Goal: Information Seeking & Learning: Learn about a topic

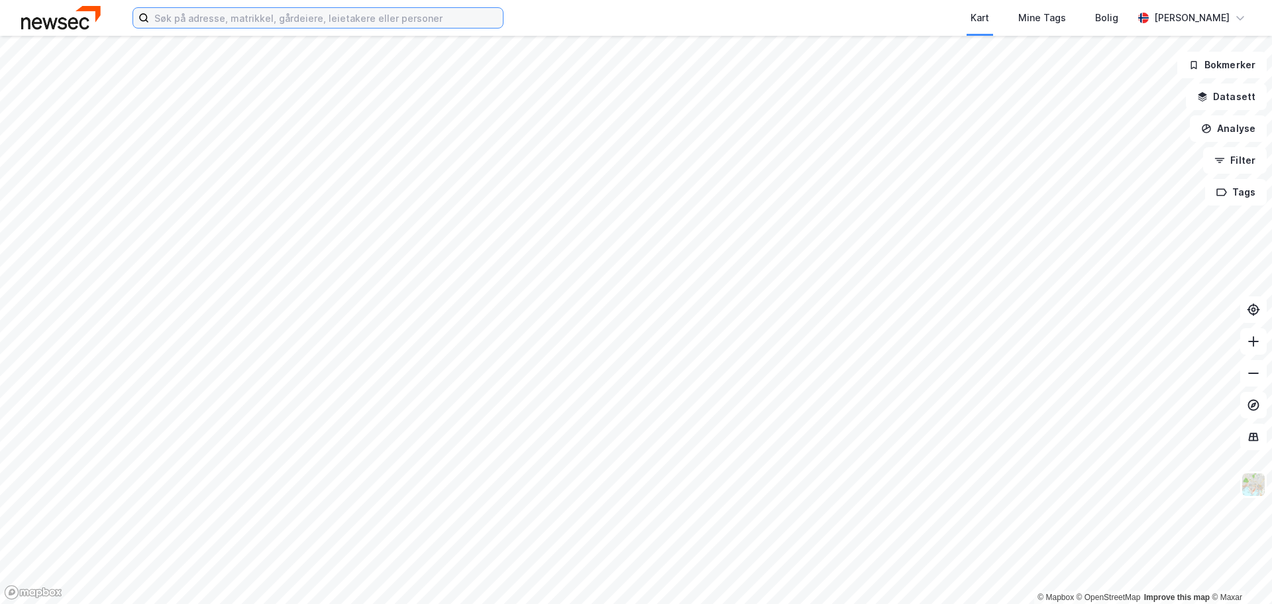
click at [350, 13] on input at bounding box center [326, 18] width 354 height 20
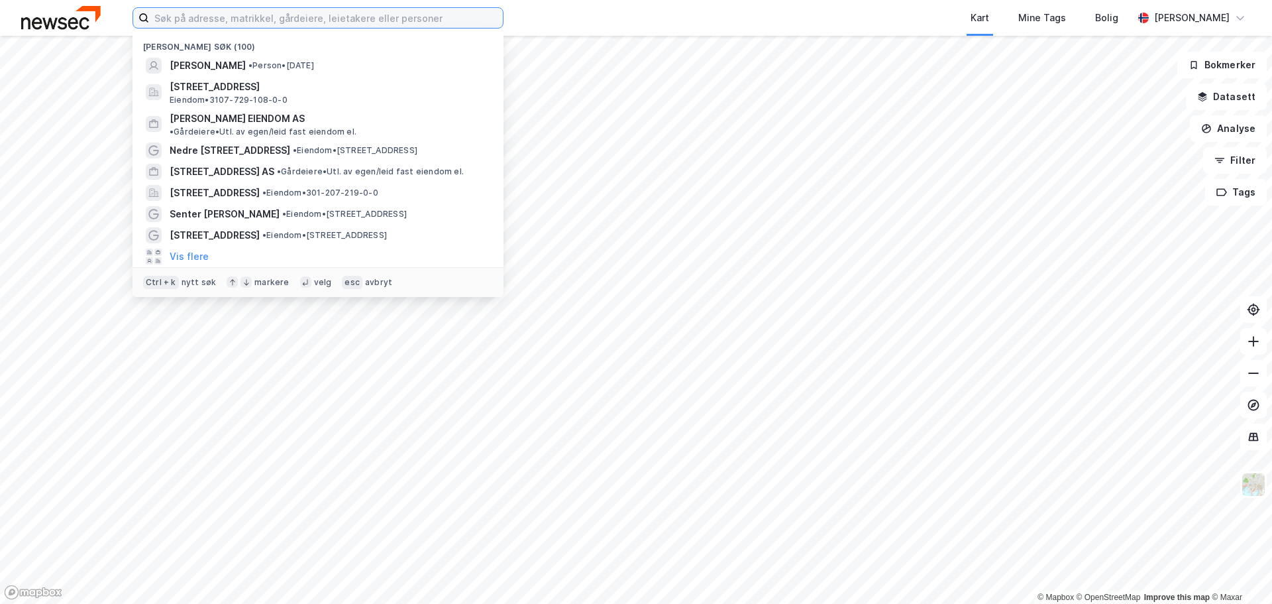
paste input "[PERSON_NAME] vei 13"
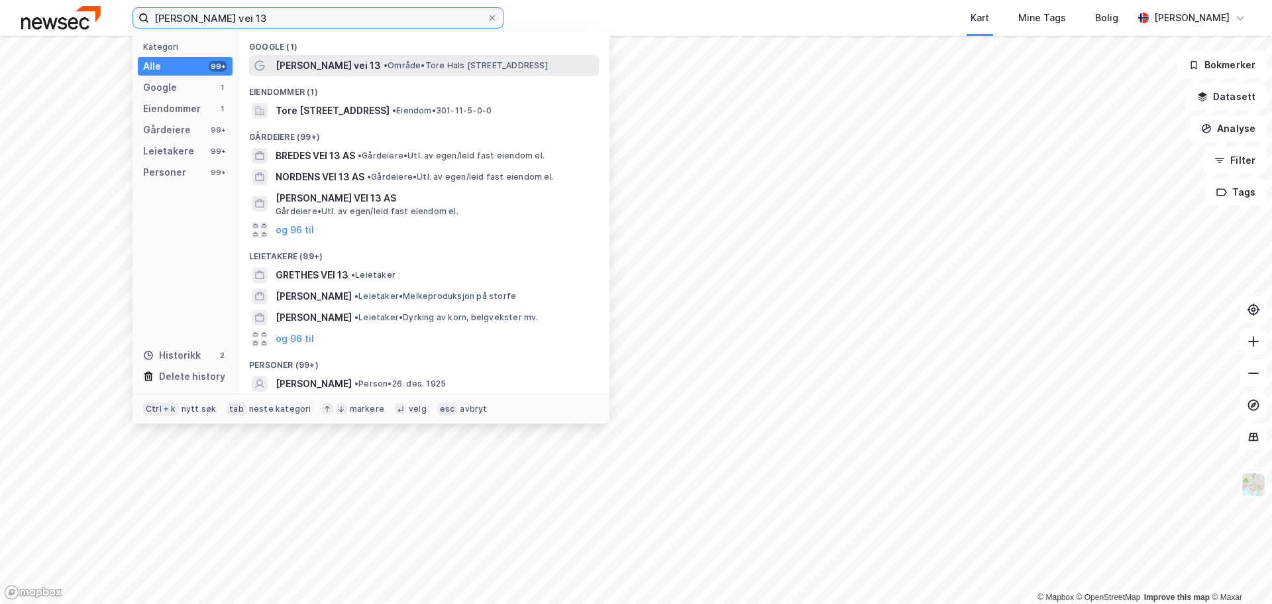
type input "[PERSON_NAME] vei 13"
click at [365, 64] on span "[PERSON_NAME] vei 13" at bounding box center [328, 66] width 105 height 16
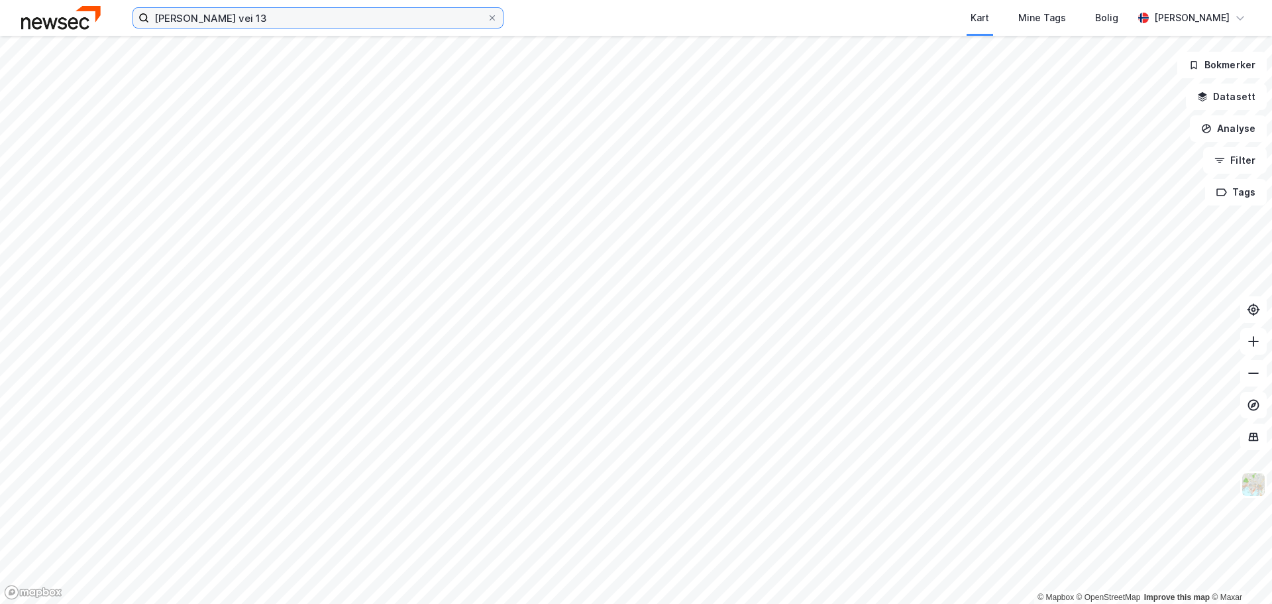
click at [304, 16] on input "[PERSON_NAME] vei 13" at bounding box center [318, 18] width 338 height 20
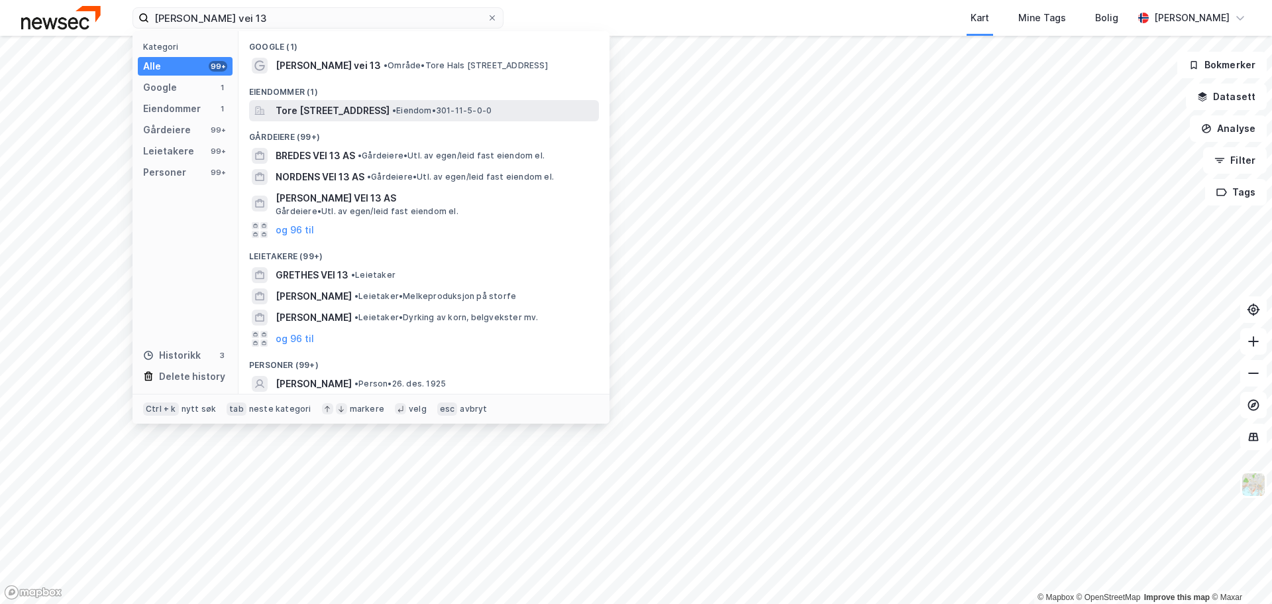
click at [372, 116] on span "Tore [STREET_ADDRESS]" at bounding box center [333, 111] width 114 height 16
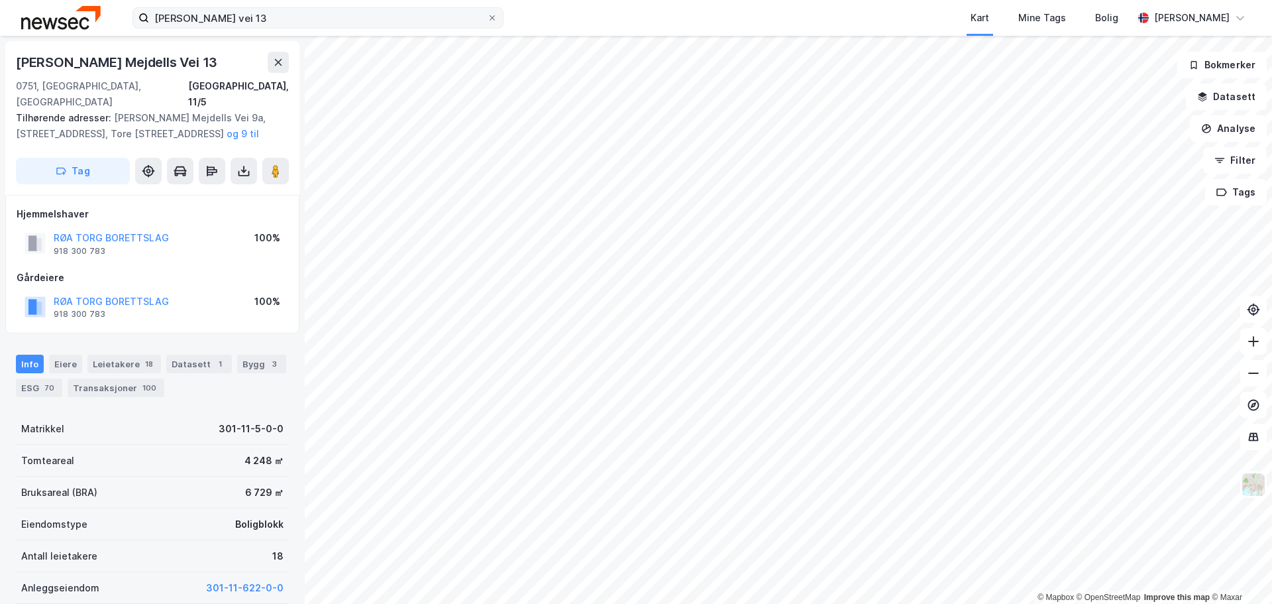
click at [497, 17] on span at bounding box center [492, 18] width 11 height 11
click at [487, 17] on input "[PERSON_NAME] vei 13" at bounding box center [318, 18] width 338 height 20
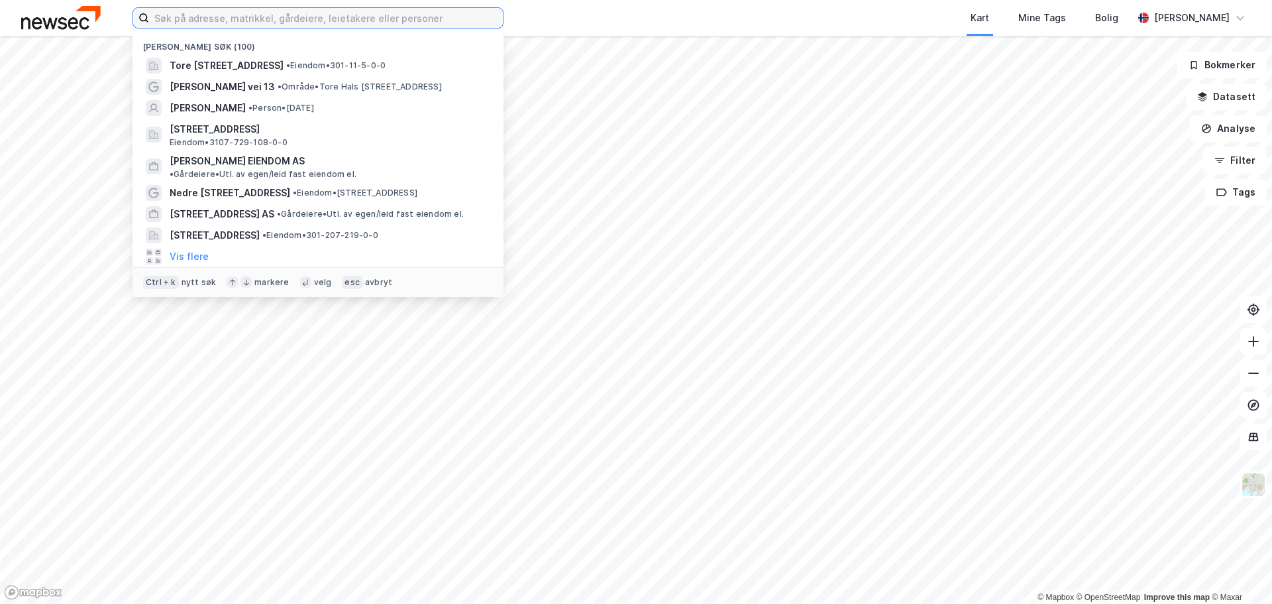
click at [374, 15] on input at bounding box center [326, 18] width 354 height 20
paste input "[STREET_ADDRESS]"
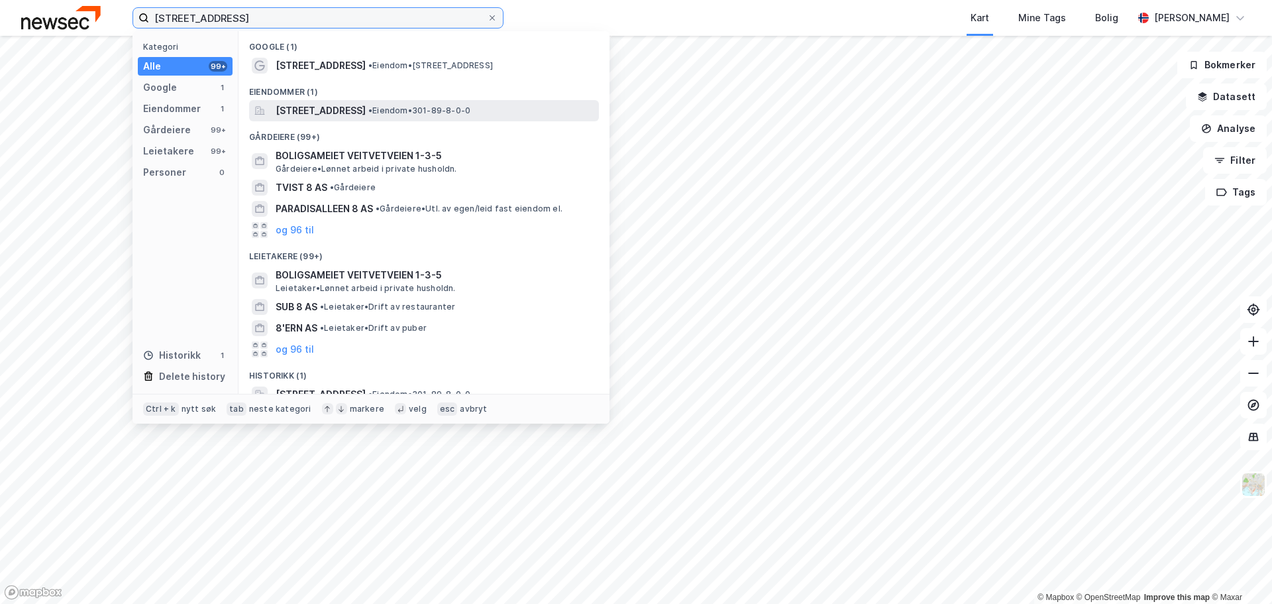
type input "[STREET_ADDRESS]"
click at [366, 109] on span "[STREET_ADDRESS]" at bounding box center [321, 111] width 90 height 16
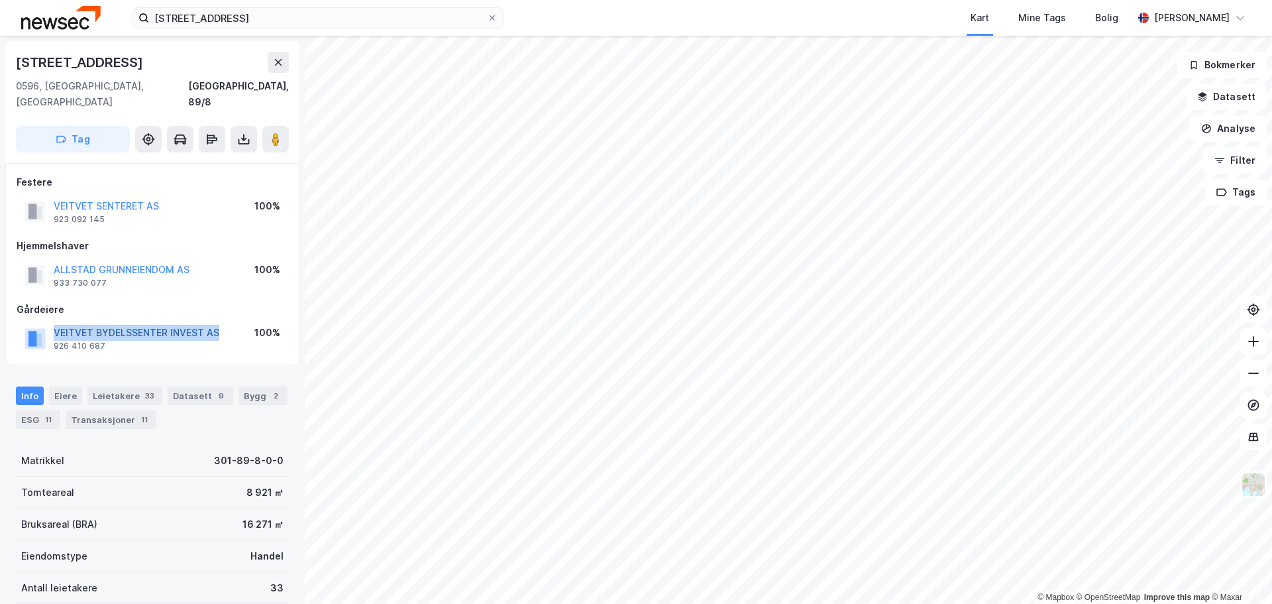
drag, startPoint x: 223, startPoint y: 314, endPoint x: 54, endPoint y: 314, distance: 168.3
click at [54, 322] on div "VEITVET BYDELSSENTER INVEST AS 926 410 687 100%" at bounding box center [153, 338] width 272 height 32
copy button "VEITVET BYDELSSENTER INVEST AS"
click at [495, 19] on icon at bounding box center [492, 18] width 8 height 8
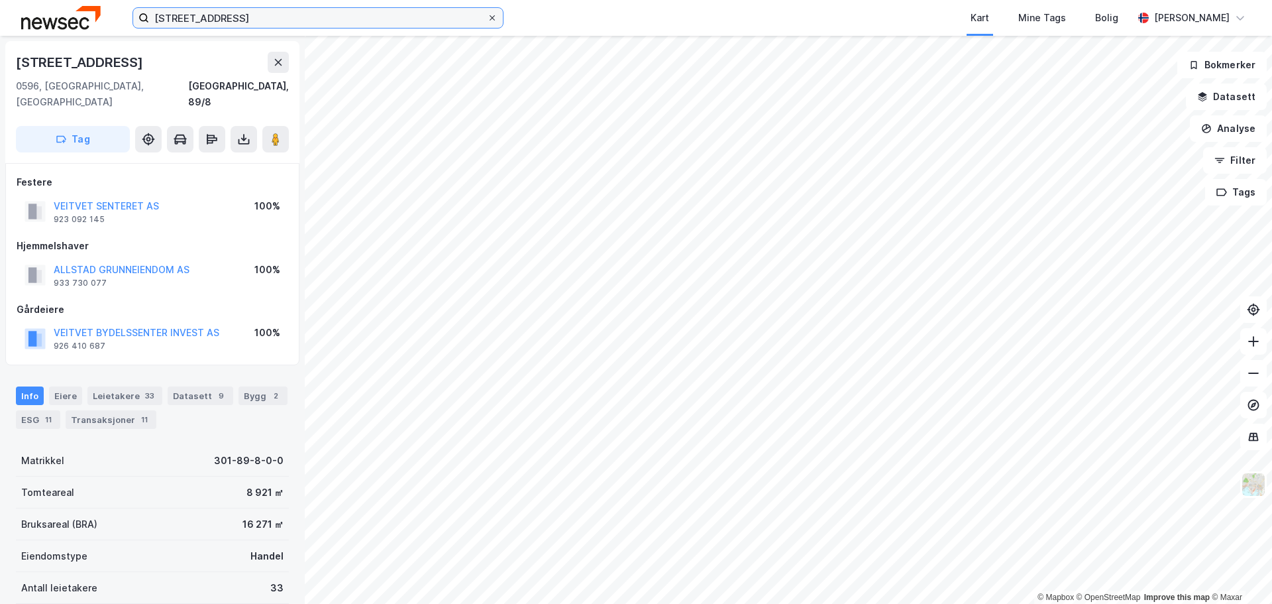
click at [487, 19] on input "[STREET_ADDRESS]" at bounding box center [318, 18] width 338 height 20
paste input "[STREET_ADDRESS]"
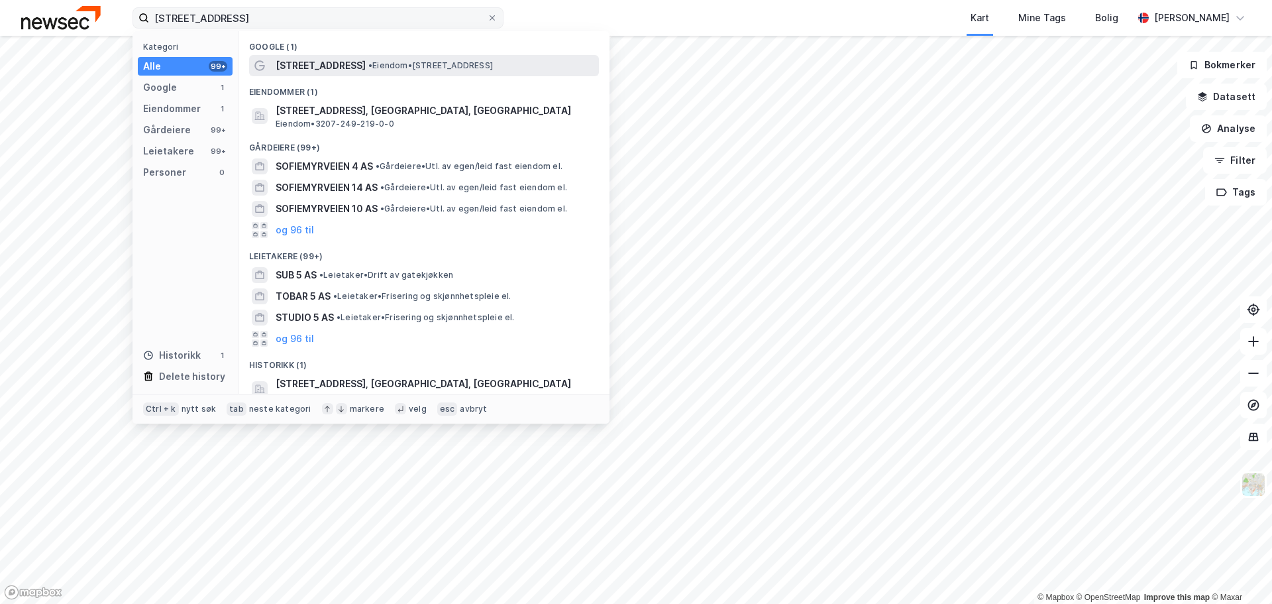
click at [406, 72] on div "[STREET_ADDRESS] • Eiendom • [STREET_ADDRESS]" at bounding box center [436, 66] width 321 height 16
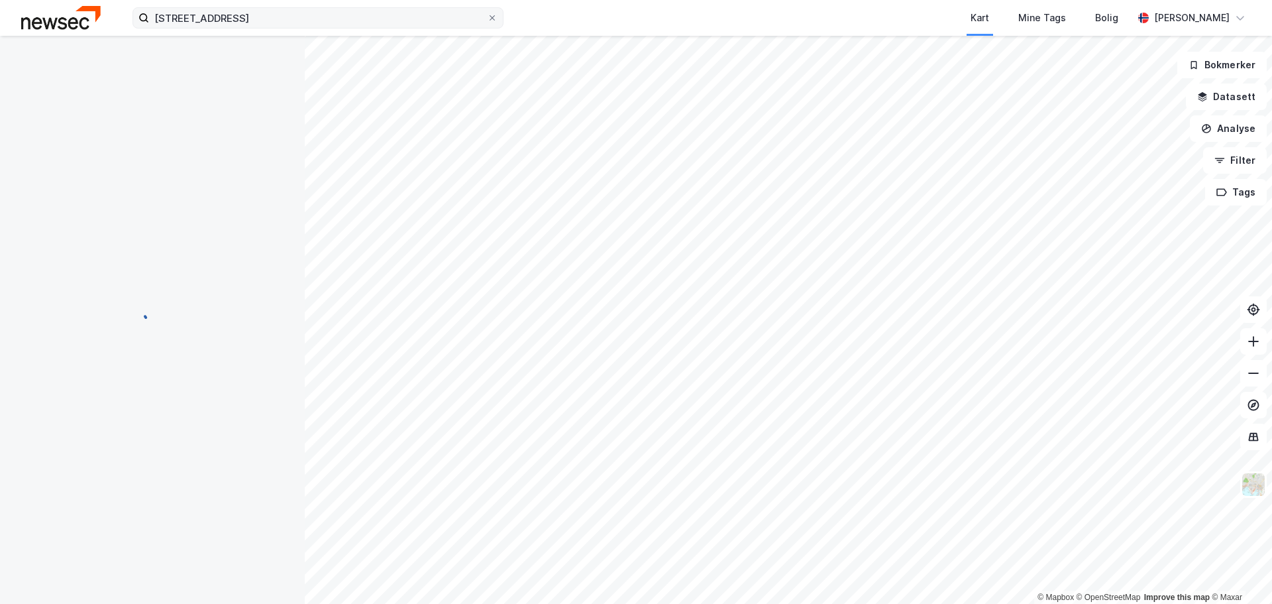
scroll to position [4, 0]
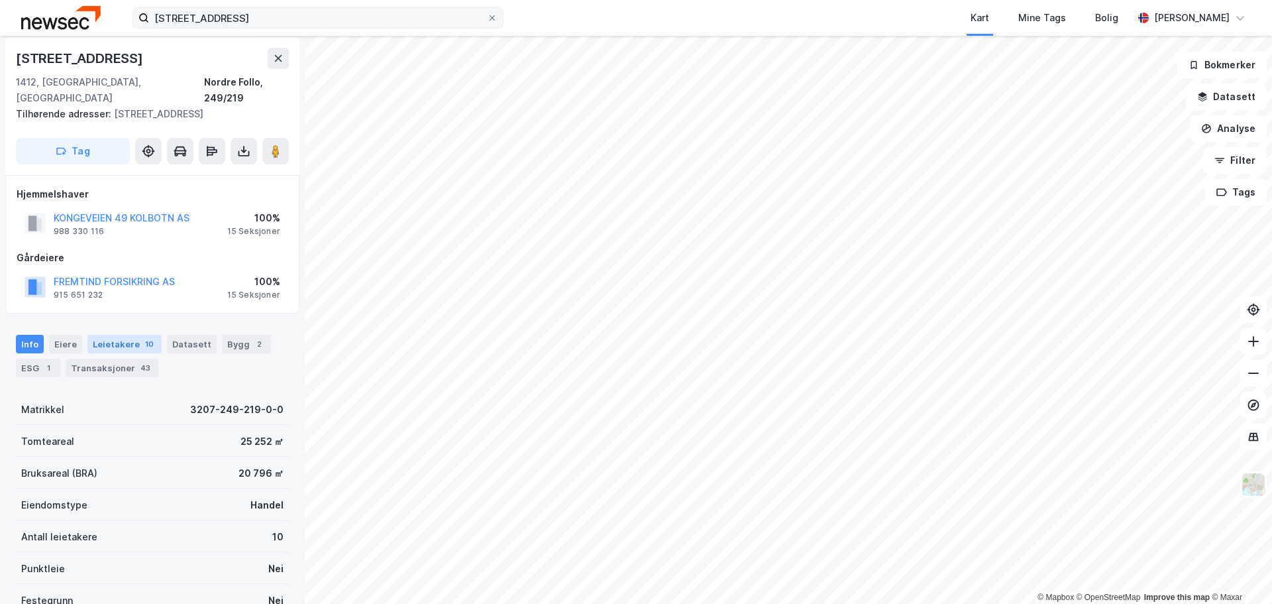
click at [130, 342] on div "Leietakere 10" at bounding box center [124, 344] width 74 height 19
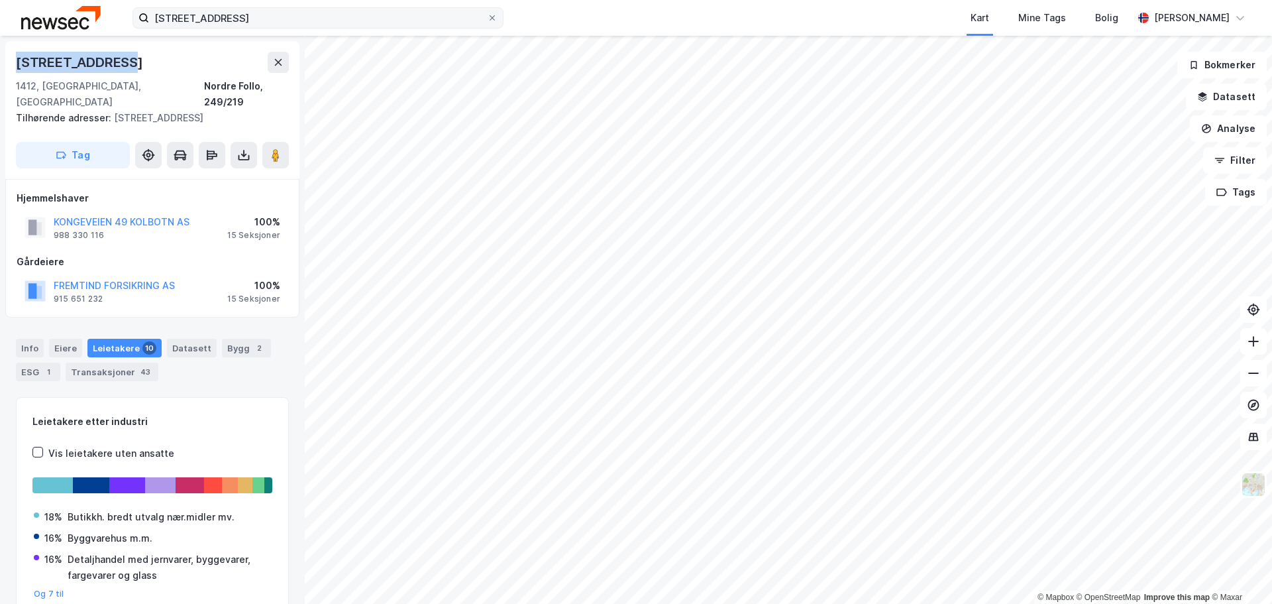
drag, startPoint x: 80, startPoint y: 59, endPoint x: 15, endPoint y: 63, distance: 65.0
click at [15, 63] on div "Sofiemyrveien 5 1412, [GEOGRAPHIC_DATA], [GEOGRAPHIC_DATA], 249/219 Tilhørende …" at bounding box center [152, 110] width 294 height 138
drag, startPoint x: 269, startPoint y: 18, endPoint x: 32, endPoint y: 18, distance: 237.2
click at [32, 18] on div "[STREET_ADDRESS] Kart Mine Tags Bolig [PERSON_NAME]" at bounding box center [636, 18] width 1272 height 36
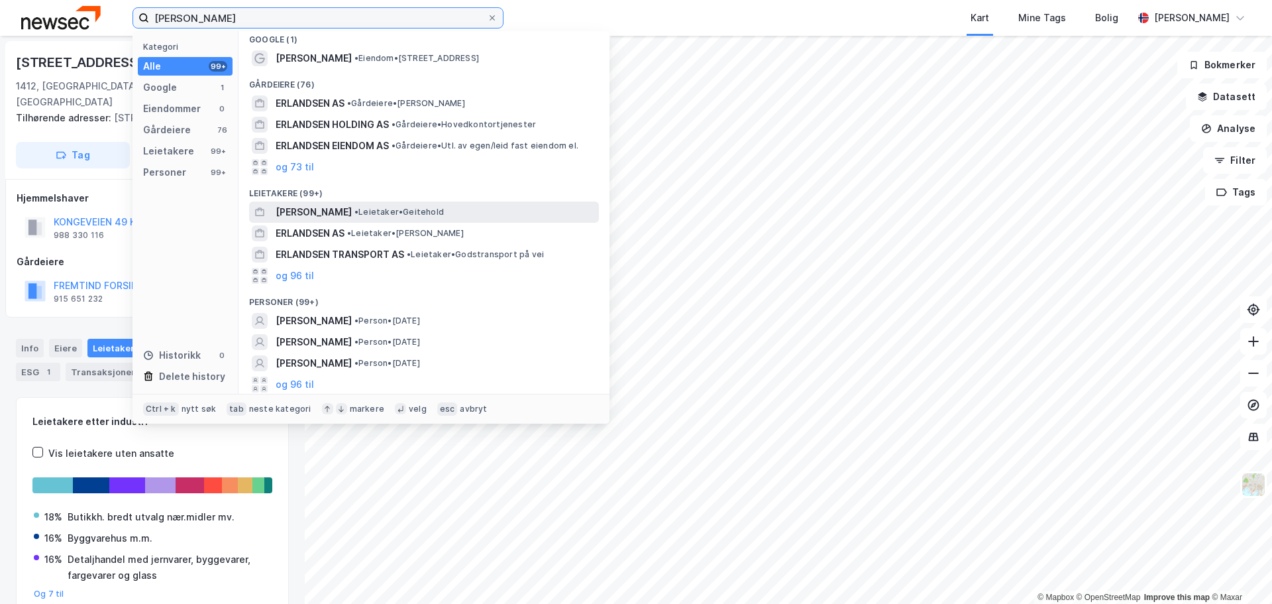
scroll to position [9, 0]
click at [192, 13] on input "[PERSON_NAME]" at bounding box center [318, 18] width 338 height 20
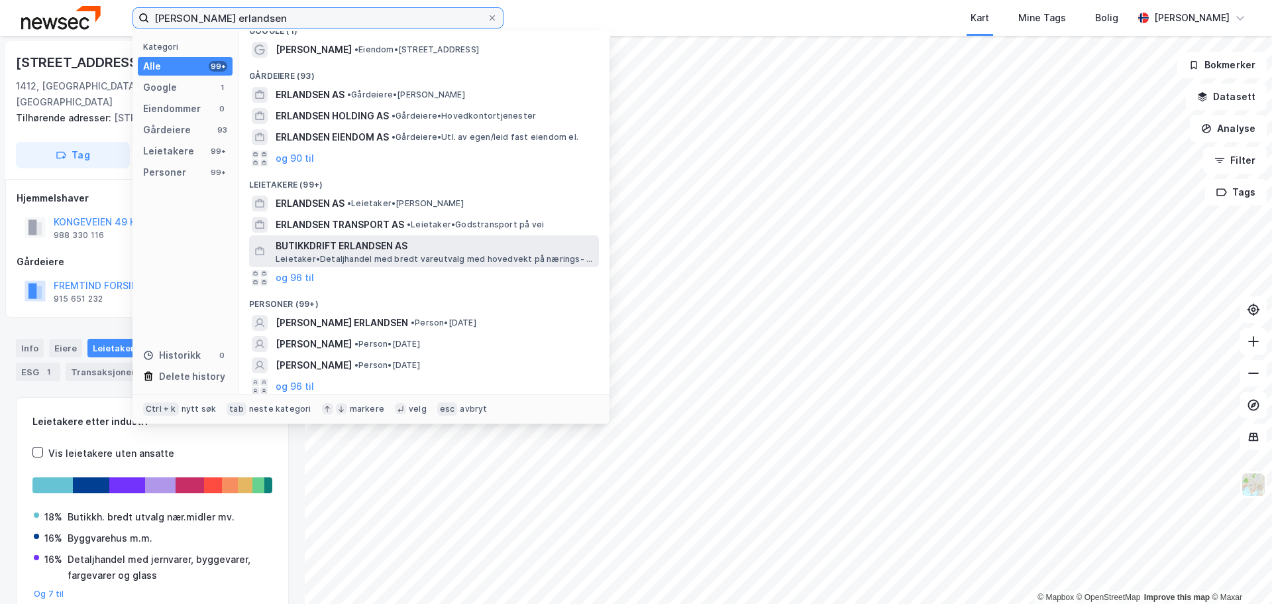
scroll to position [19, 0]
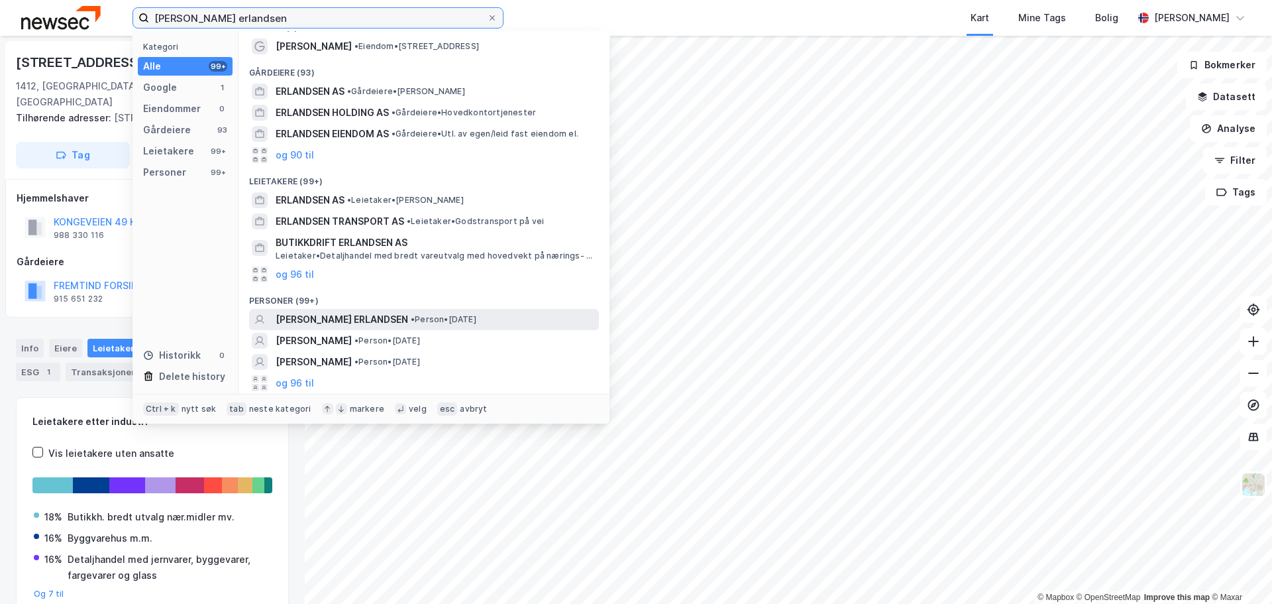
type input "[PERSON_NAME] erlandsen"
click at [390, 315] on span "[PERSON_NAME] ERLANDSEN" at bounding box center [342, 319] width 132 height 16
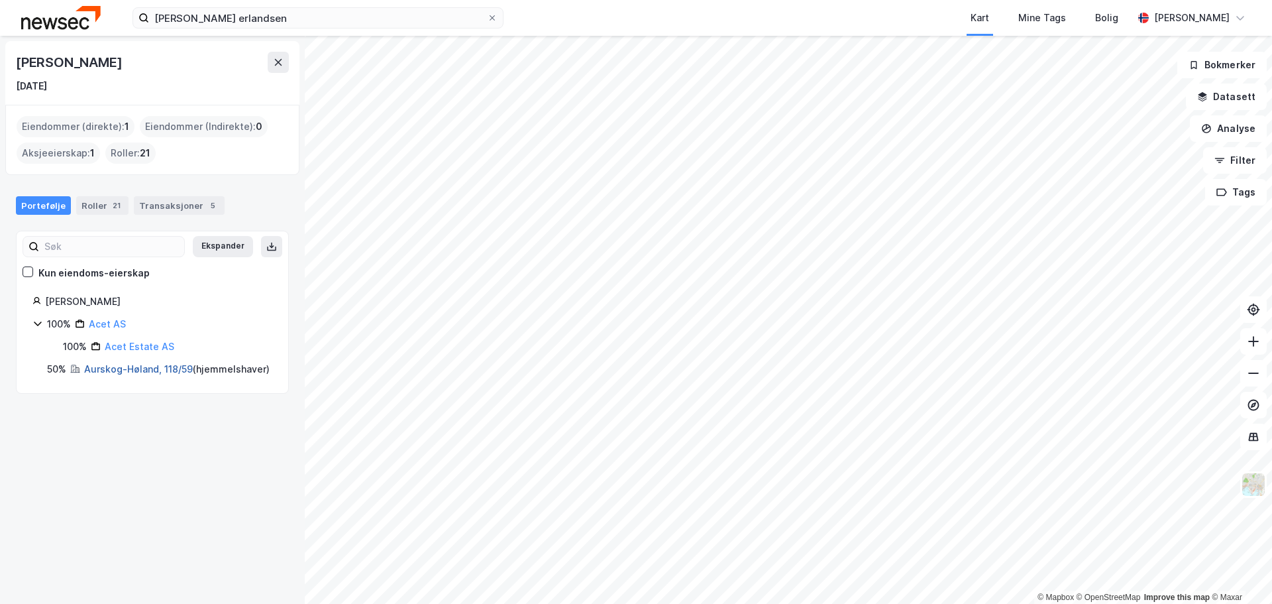
click at [123, 372] on link "Aurskog-Høland, 118/59" at bounding box center [138, 368] width 109 height 11
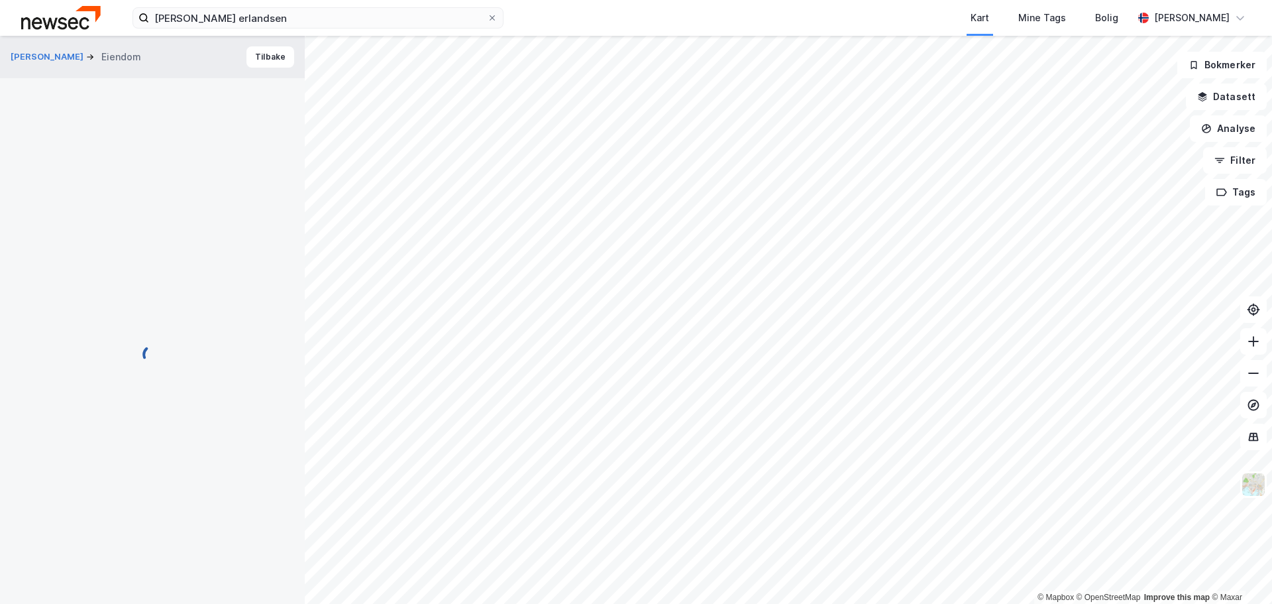
scroll to position [2, 0]
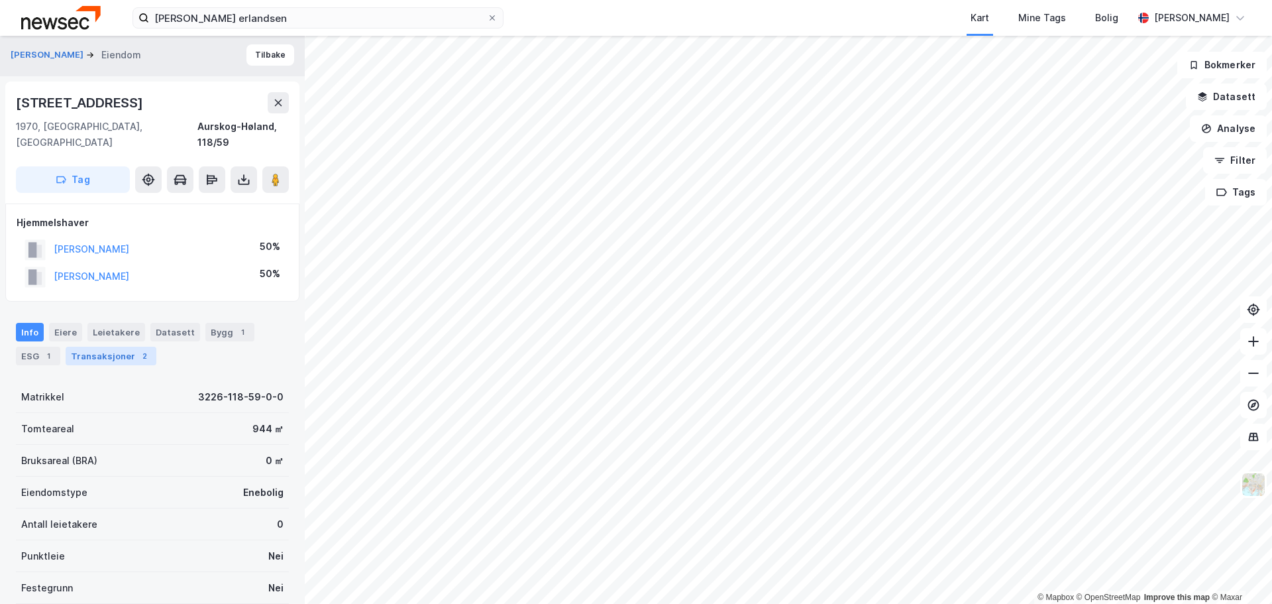
click at [102, 346] on div "Transaksjoner 2" at bounding box center [111, 355] width 91 height 19
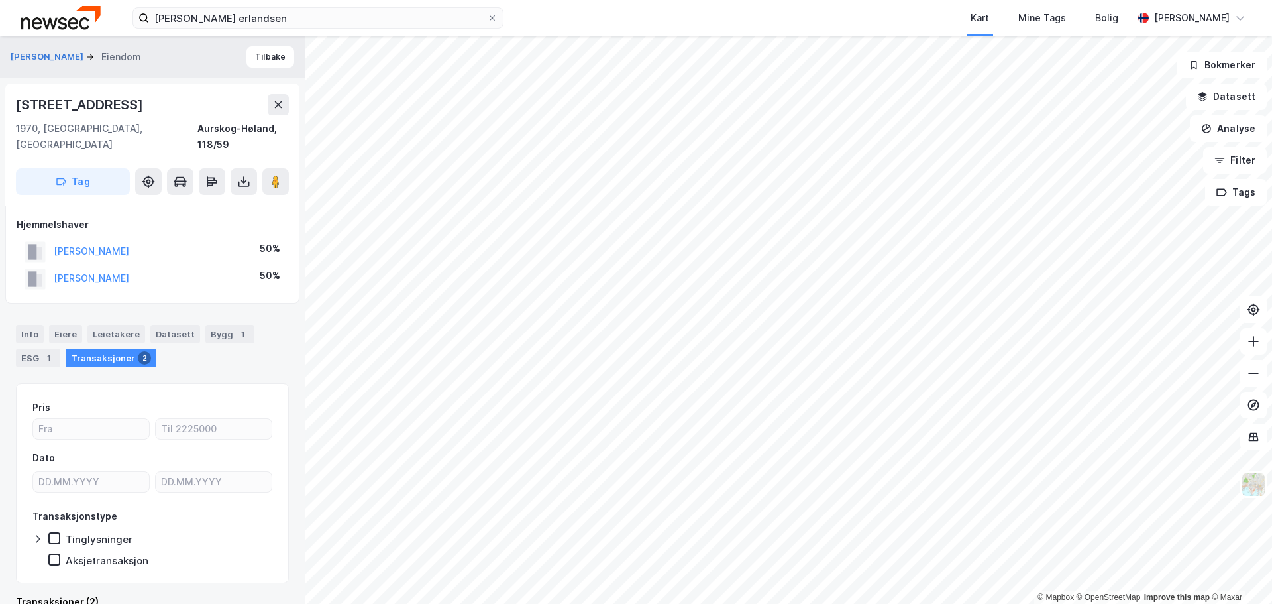
drag, startPoint x: 176, startPoint y: 265, endPoint x: 40, endPoint y: 269, distance: 136.5
click at [40, 269] on div "[PERSON_NAME] 50%" at bounding box center [153, 278] width 272 height 27
copy button "[PERSON_NAME]"
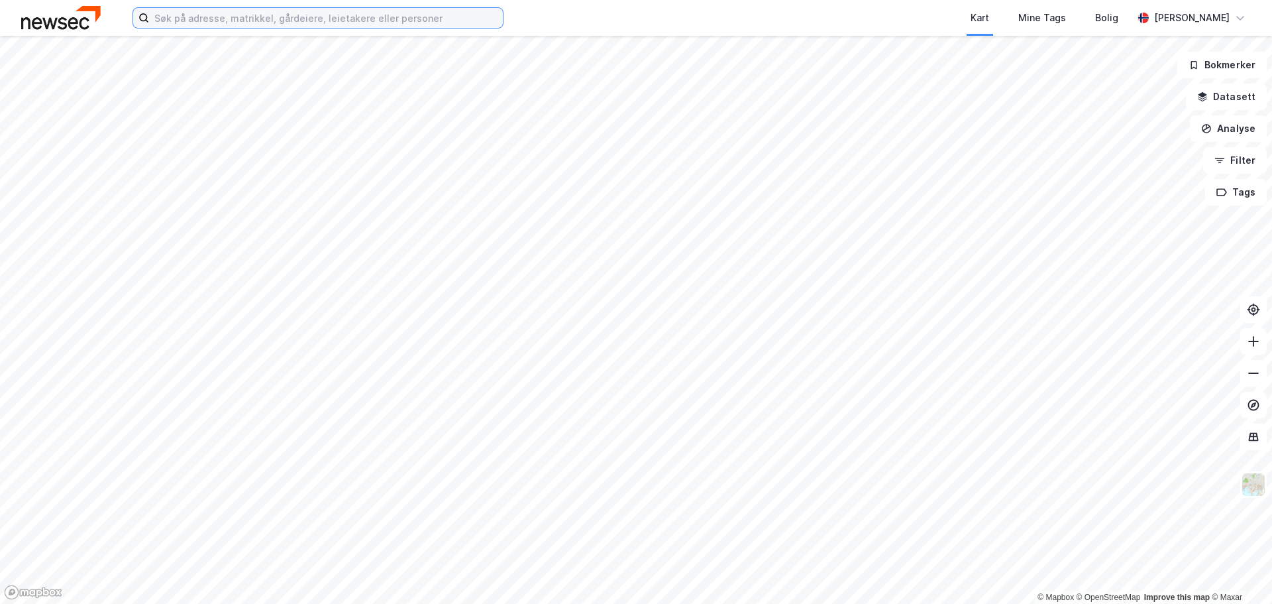
click at [242, 21] on input at bounding box center [326, 18] width 354 height 20
paste input "O.H. Bangs vei 1"
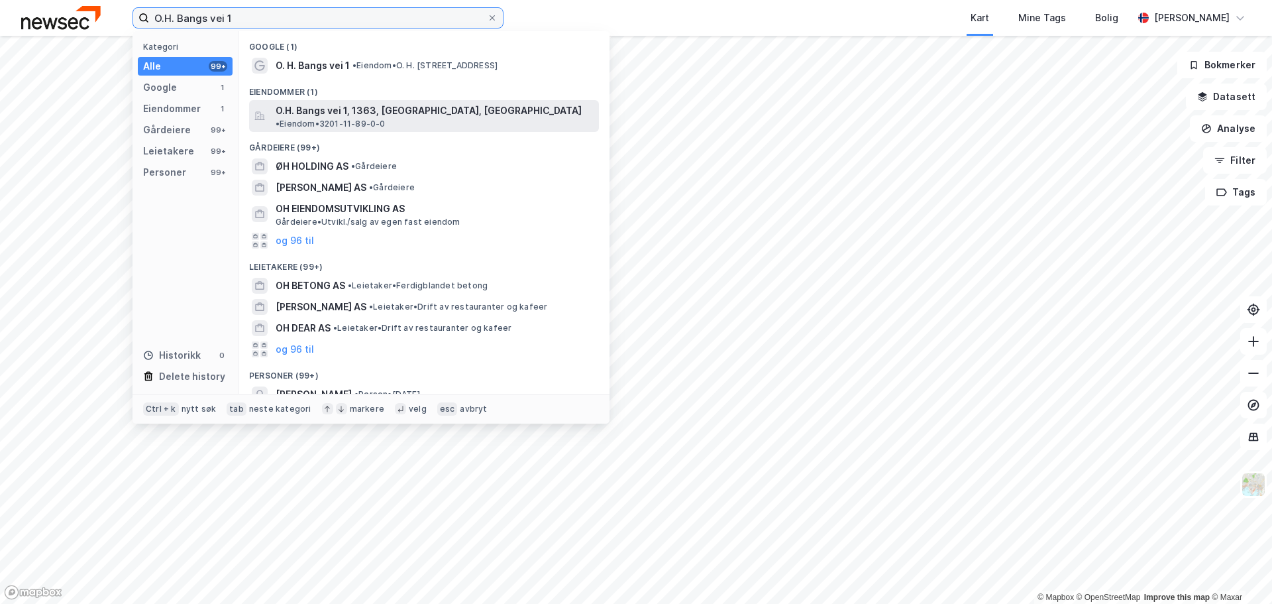
type input "O.H. Bangs vei 1"
click at [392, 105] on span "O.H. Bangs vei 1, 1363, [GEOGRAPHIC_DATA], [GEOGRAPHIC_DATA]" at bounding box center [429, 111] width 306 height 16
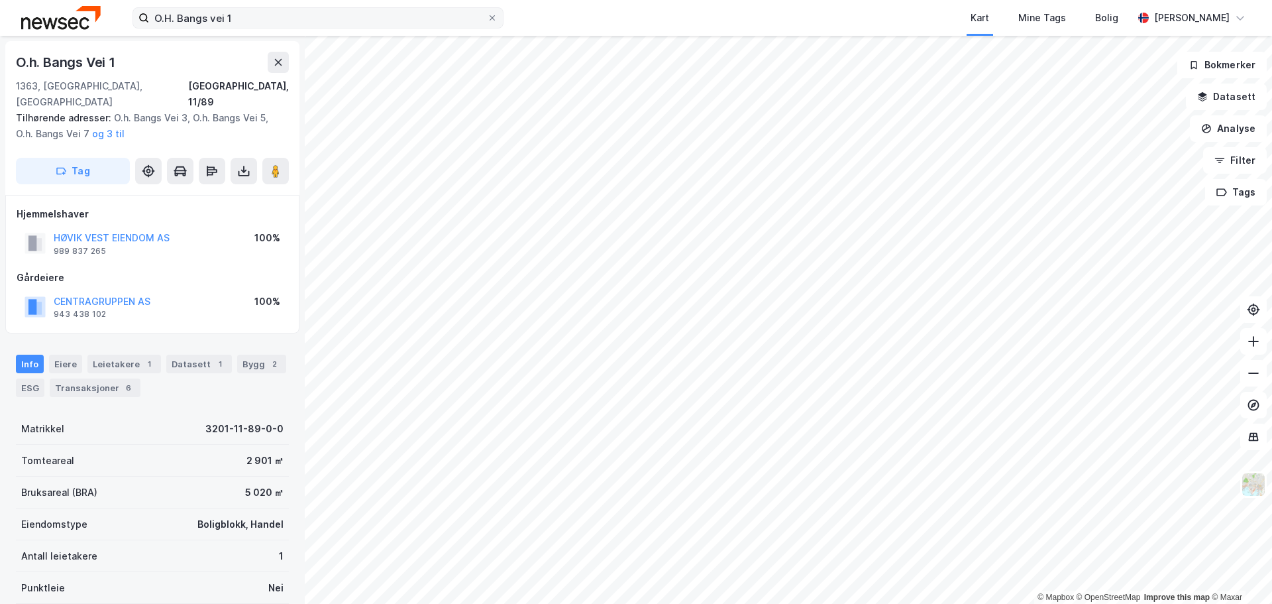
drag, startPoint x: 493, startPoint y: 19, endPoint x: 476, endPoint y: 23, distance: 17.7
click at [493, 19] on icon at bounding box center [492, 18] width 8 height 8
click at [487, 19] on input "O.H. Bangs vei 1" at bounding box center [318, 18] width 338 height 20
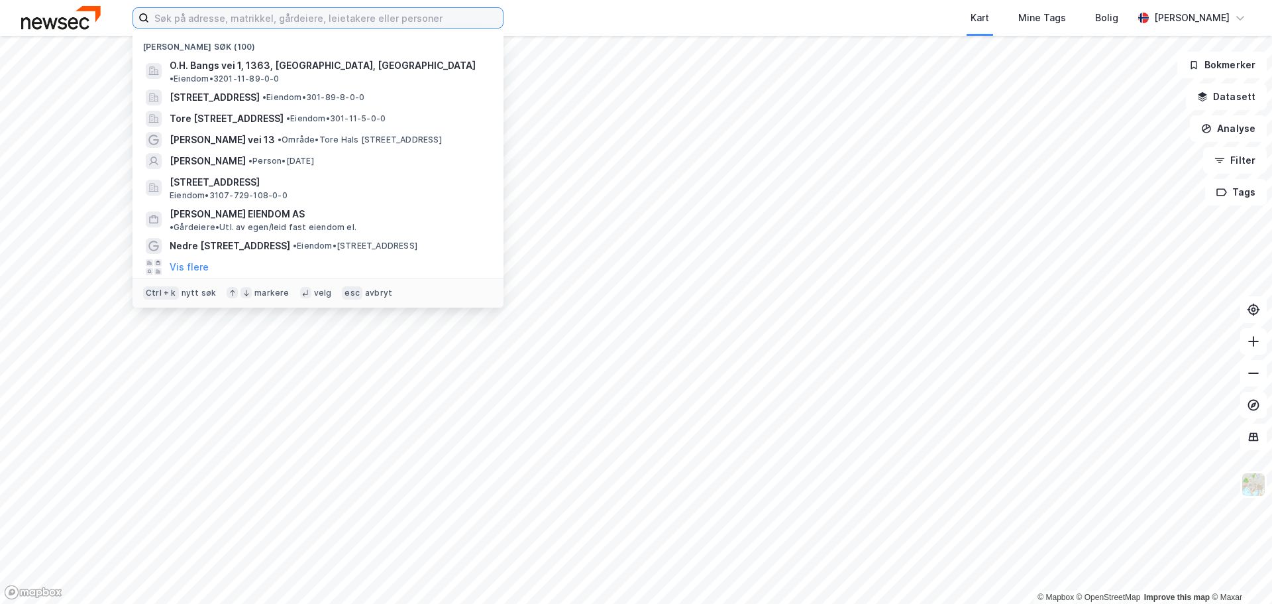
paste input "Rødskiferveien 1"
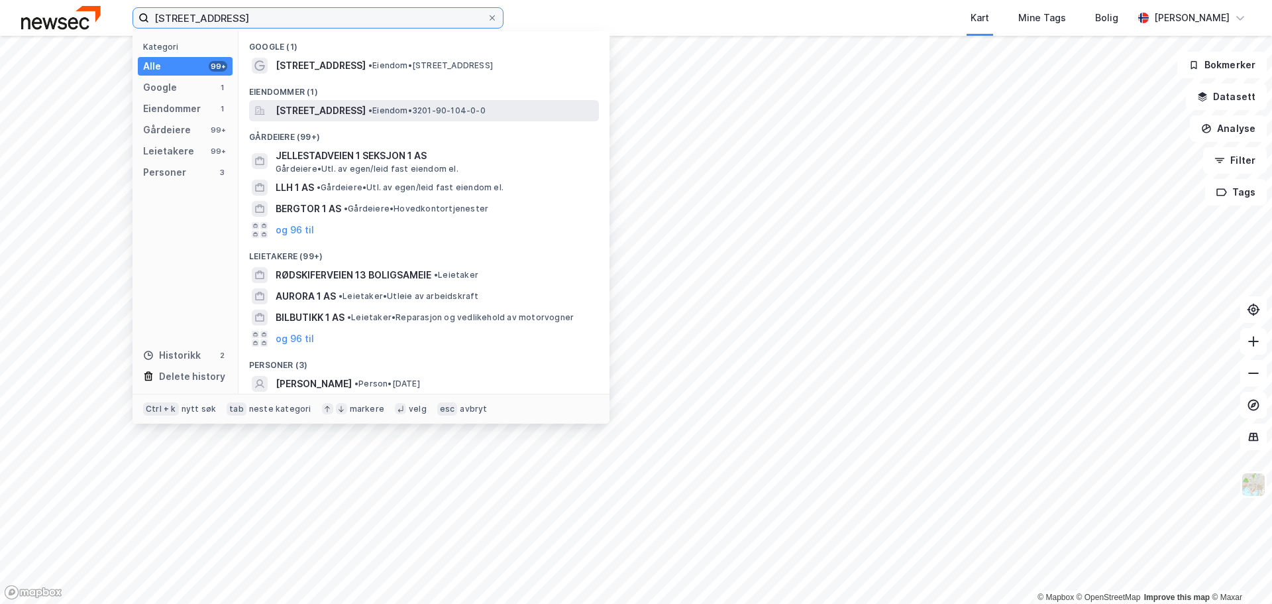
type input "Rødskiferveien 1"
click at [366, 112] on span "[STREET_ADDRESS]" at bounding box center [321, 111] width 90 height 16
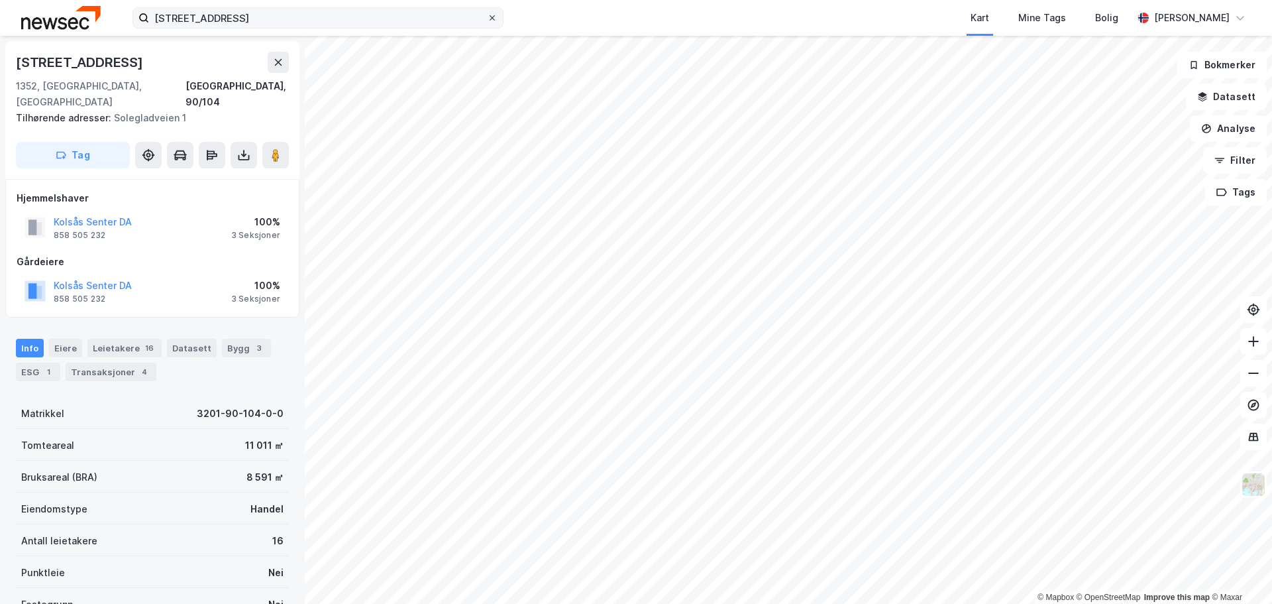
click at [494, 16] on icon at bounding box center [492, 18] width 8 height 8
click at [487, 16] on input "Rødskiferveien 1" at bounding box center [318, 18] width 338 height 20
paste input "Sanitetsveien 15"
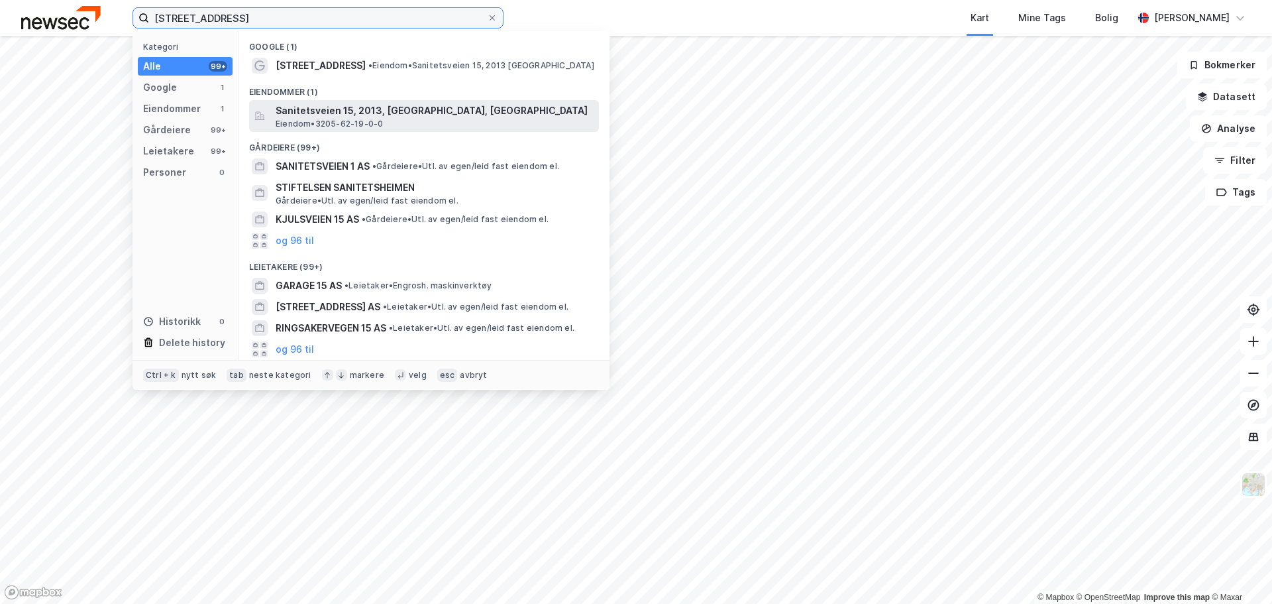
type input "Sanitetsveien 15"
click at [391, 117] on span "Sanitetsveien 15, 2013, [GEOGRAPHIC_DATA], [GEOGRAPHIC_DATA]" at bounding box center [435, 111] width 318 height 16
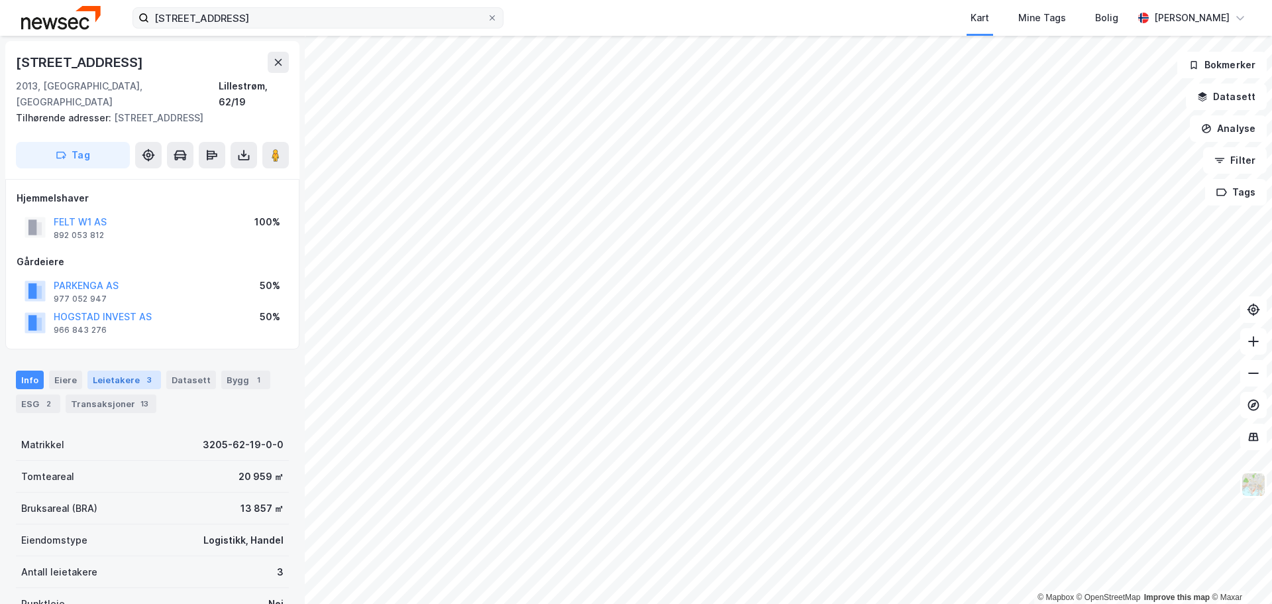
click at [122, 370] on div "Leietakere 3" at bounding box center [124, 379] width 74 height 19
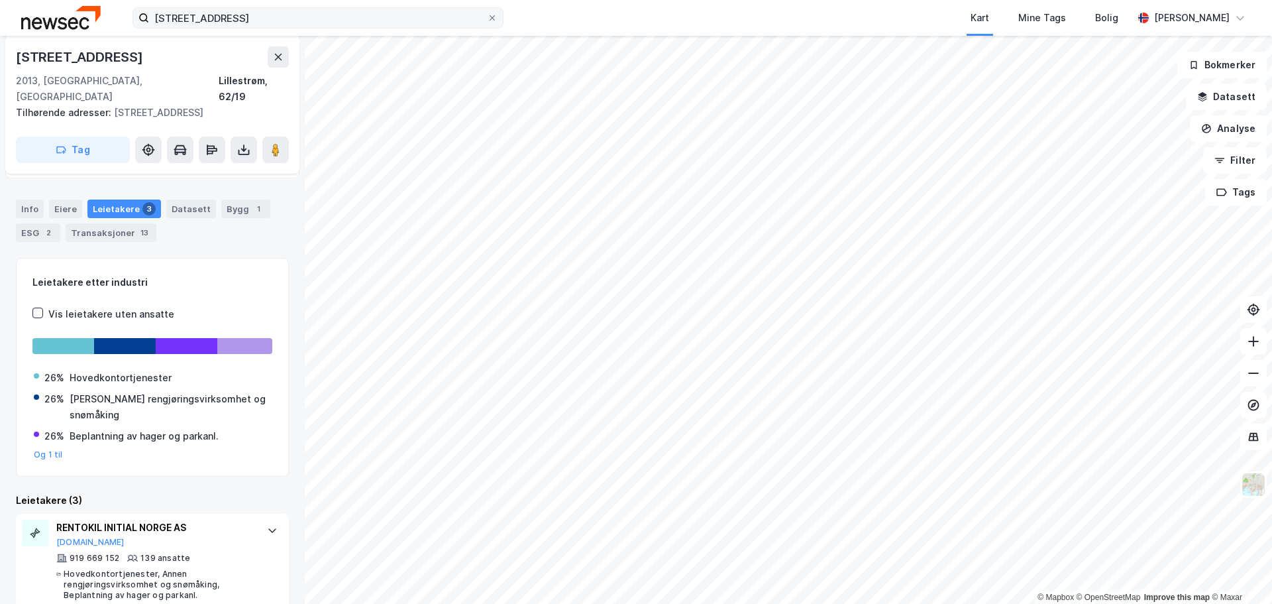
scroll to position [213, 0]
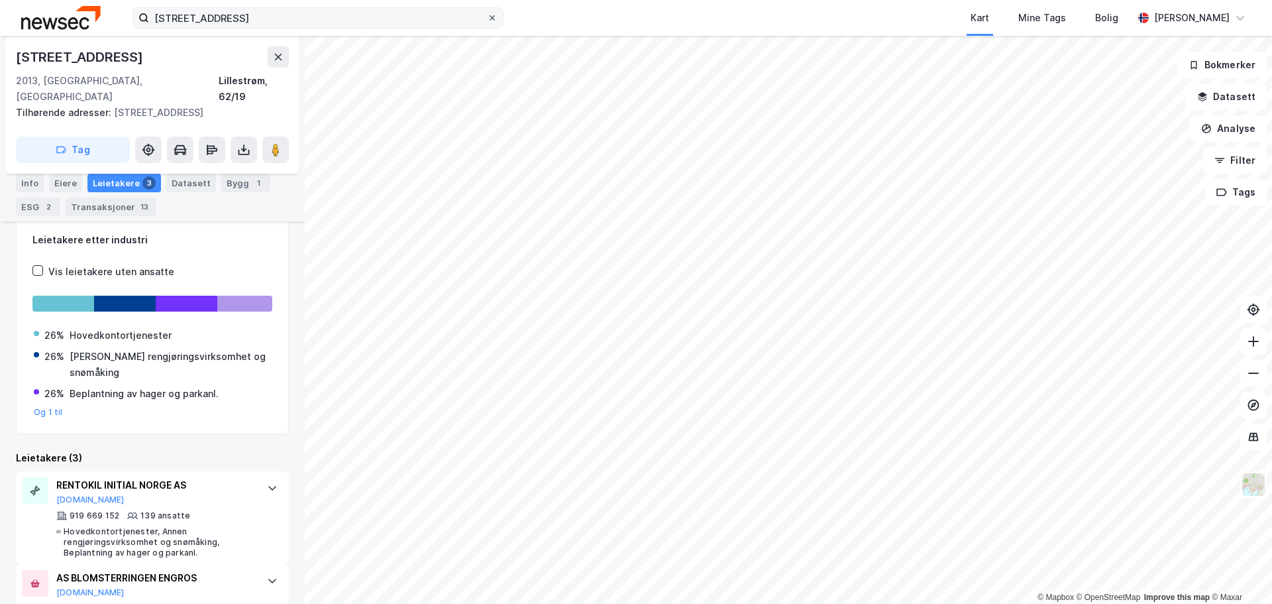
click at [492, 16] on icon at bounding box center [492, 18] width 8 height 8
click at [487, 16] on input "Sanitetsveien 15" at bounding box center [318, 18] width 338 height 20
paste input "Nittedalsgata 50"
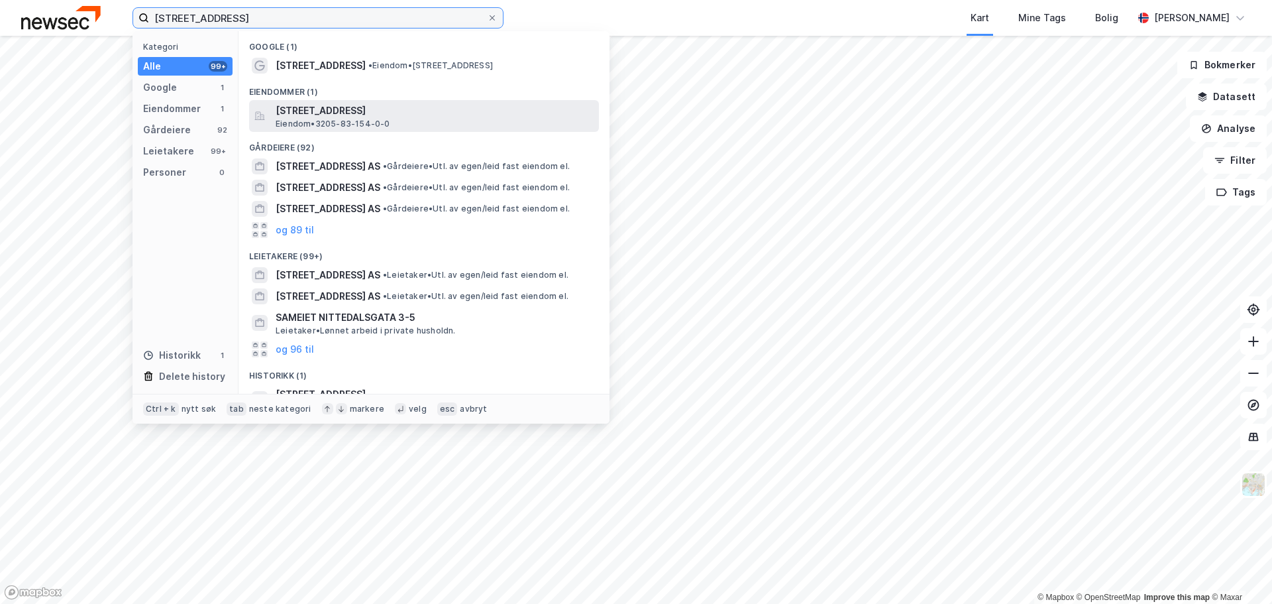
type input "Nittedalsgata 50"
click at [463, 112] on span "[STREET_ADDRESS]" at bounding box center [435, 111] width 318 height 16
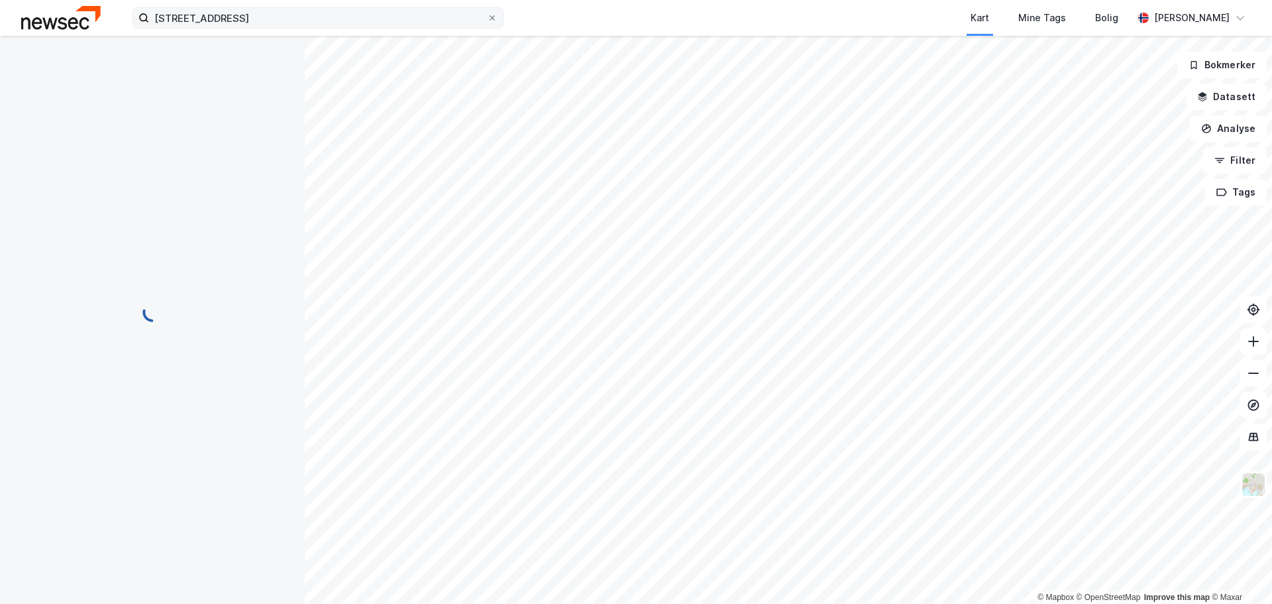
scroll to position [49, 0]
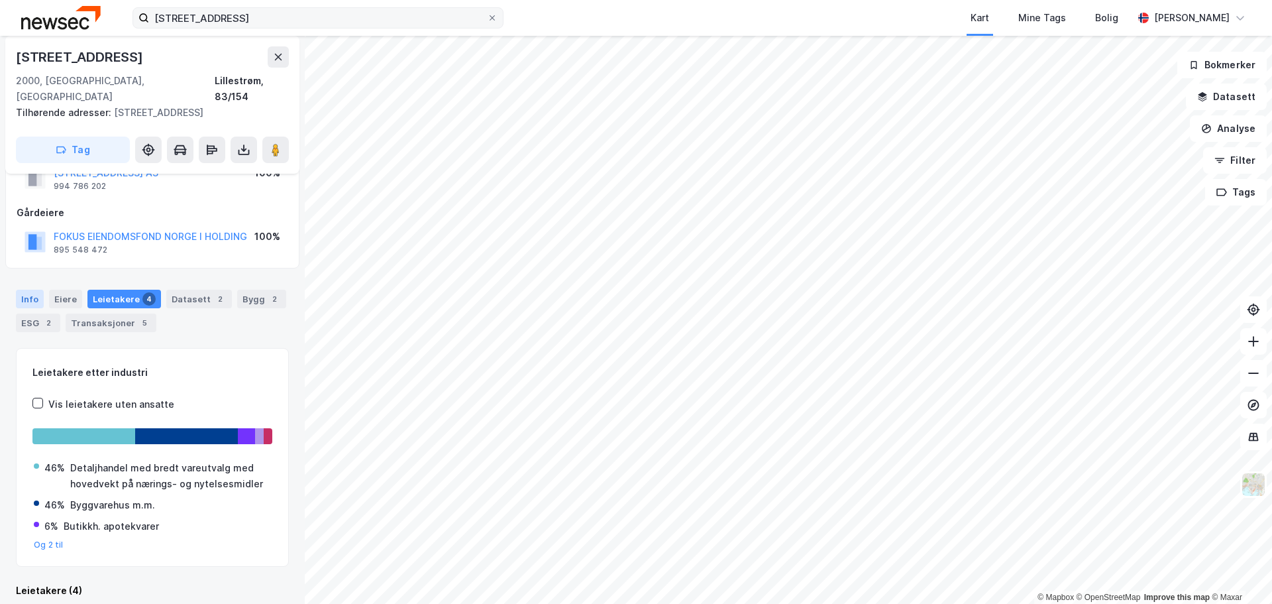
click at [25, 290] on div "Info" at bounding box center [30, 299] width 28 height 19
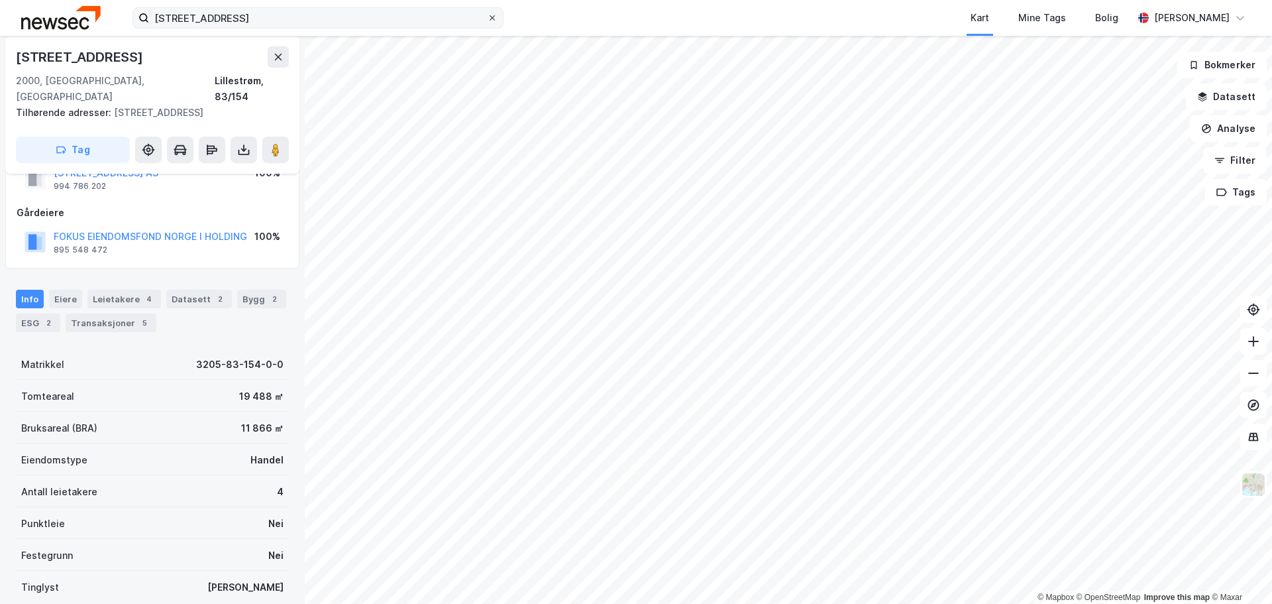
click at [493, 17] on icon at bounding box center [492, 17] width 5 height 5
click at [487, 17] on input "Nittedalsgata 50" at bounding box center [318, 18] width 338 height 20
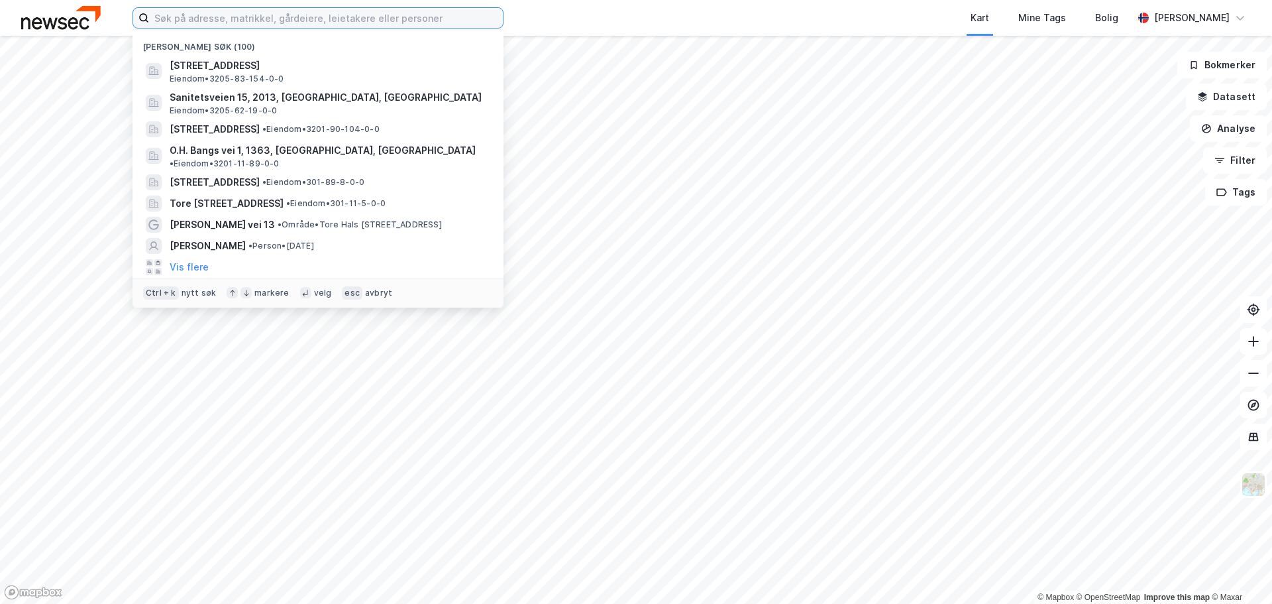
paste input "[STREET_ADDRESS]"
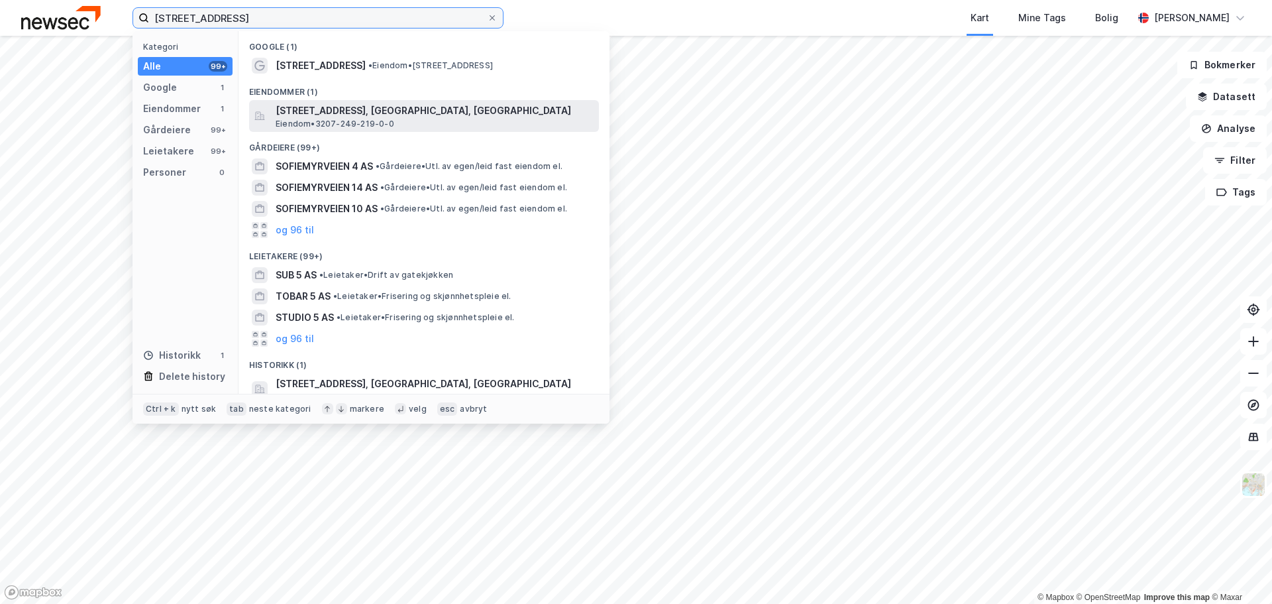
type input "[STREET_ADDRESS]"
click at [411, 117] on span "[STREET_ADDRESS], [GEOGRAPHIC_DATA], [GEOGRAPHIC_DATA]" at bounding box center [435, 111] width 318 height 16
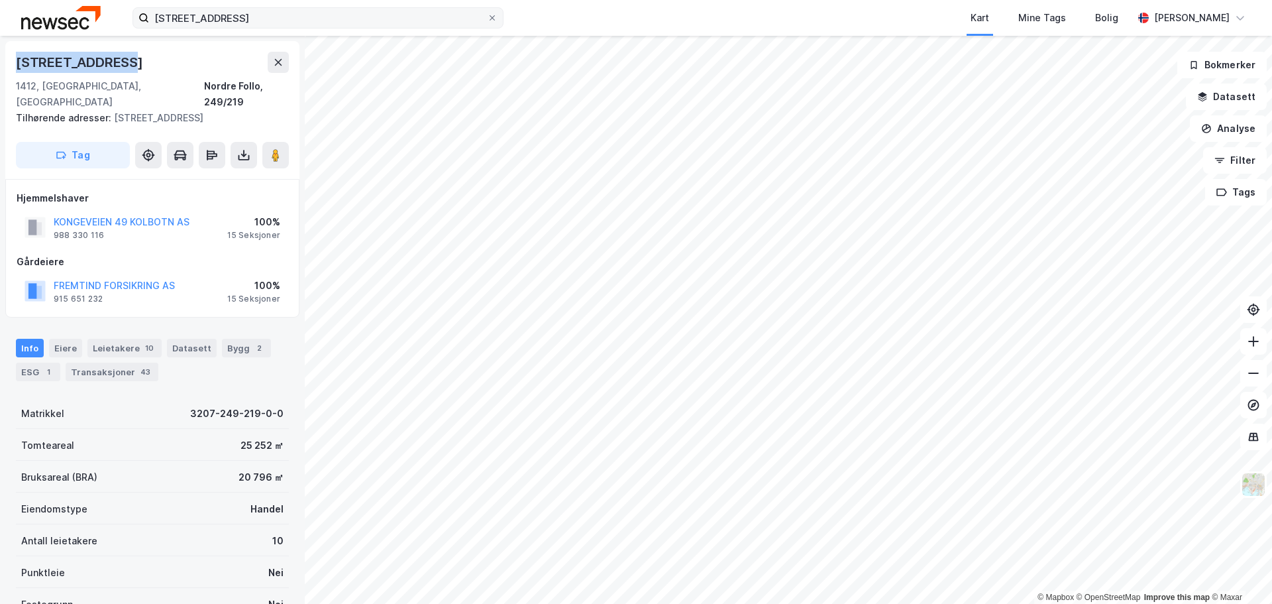
drag, startPoint x: 128, startPoint y: 60, endPoint x: 19, endPoint y: 70, distance: 109.1
click at [19, 70] on div "[STREET_ADDRESS]" at bounding box center [152, 62] width 273 height 21
copy div "[STREET_ADDRESS]"
click at [113, 347] on div "Leietakere 10" at bounding box center [124, 348] width 74 height 19
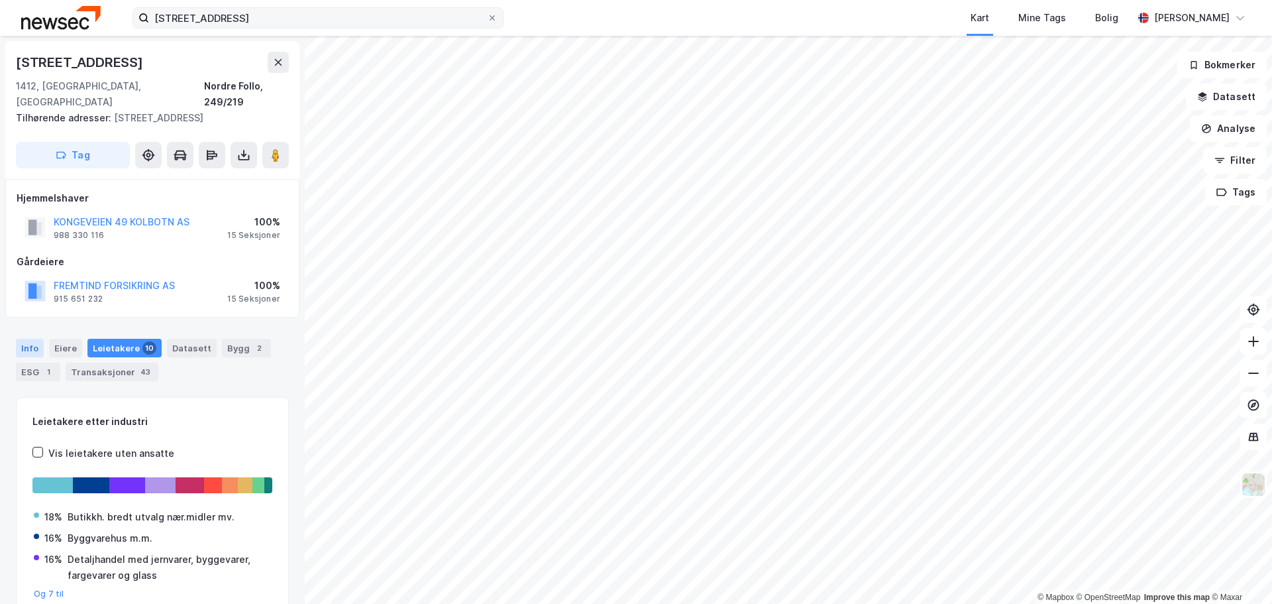
click at [36, 349] on div "Info" at bounding box center [30, 348] width 28 height 19
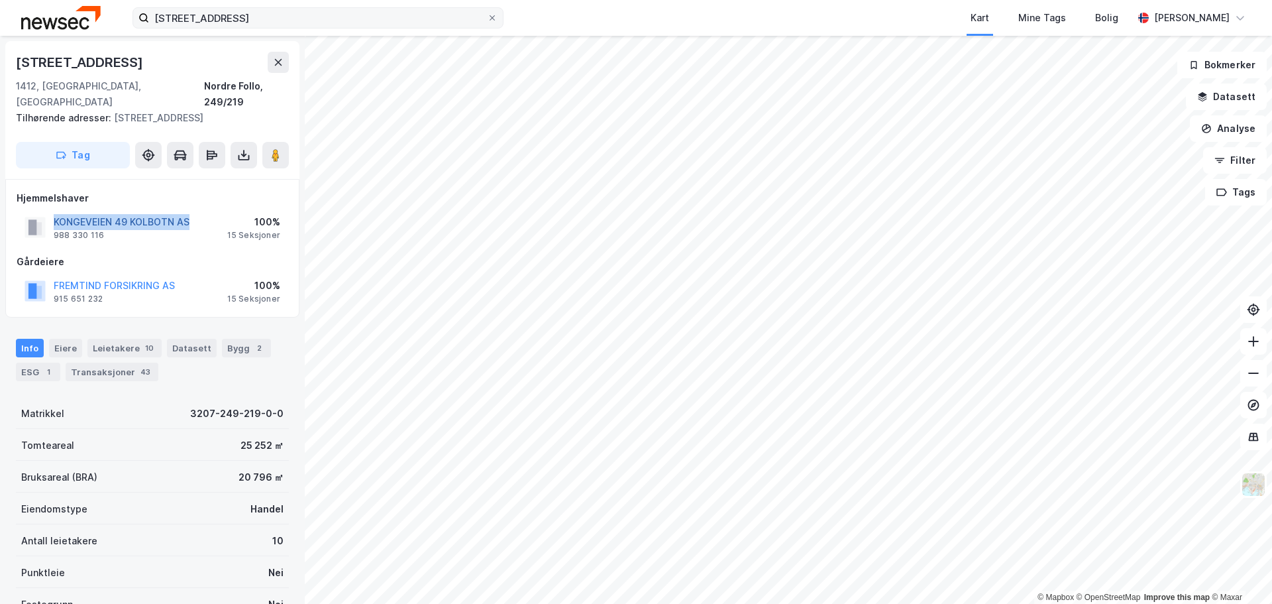
drag, startPoint x: 201, startPoint y: 223, endPoint x: 56, endPoint y: 222, distance: 144.4
click at [56, 222] on div "KONGEVEIEN 49 KOLBOTN AS 988 330 116 100% 15 Seksjoner" at bounding box center [153, 227] width 272 height 32
copy button "KONGEVEIEN 49 KOLBOTN AS"
click at [0, 0] on button "FREMTIND FORSIKRING AS" at bounding box center [0, 0] width 0 height 0
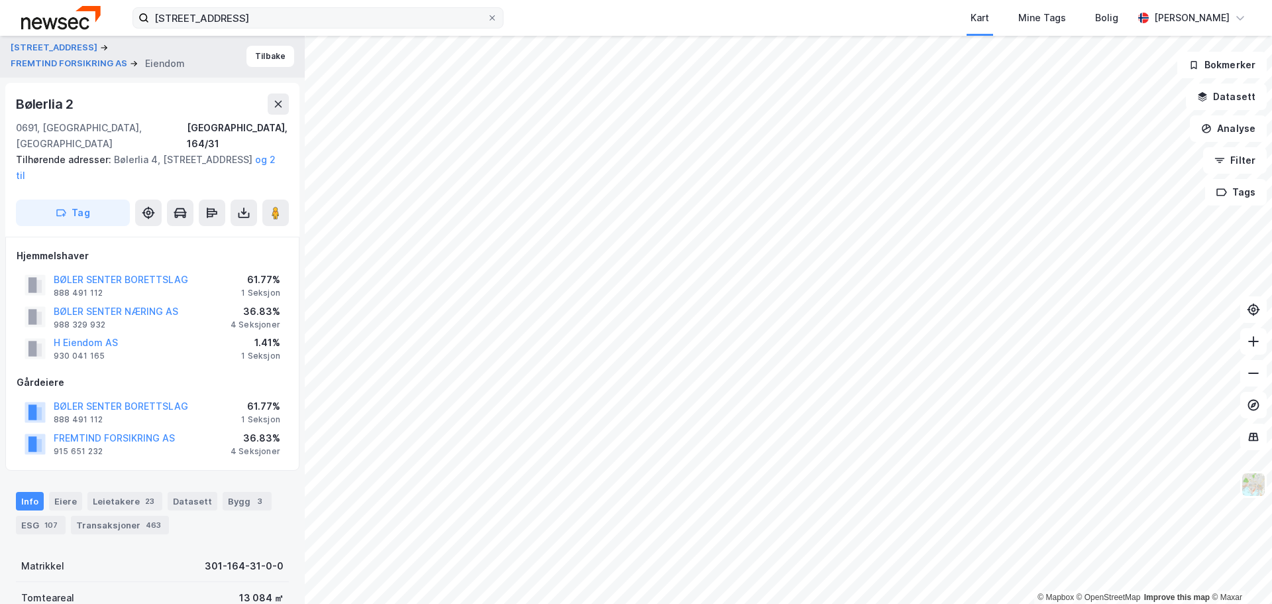
scroll to position [67, 0]
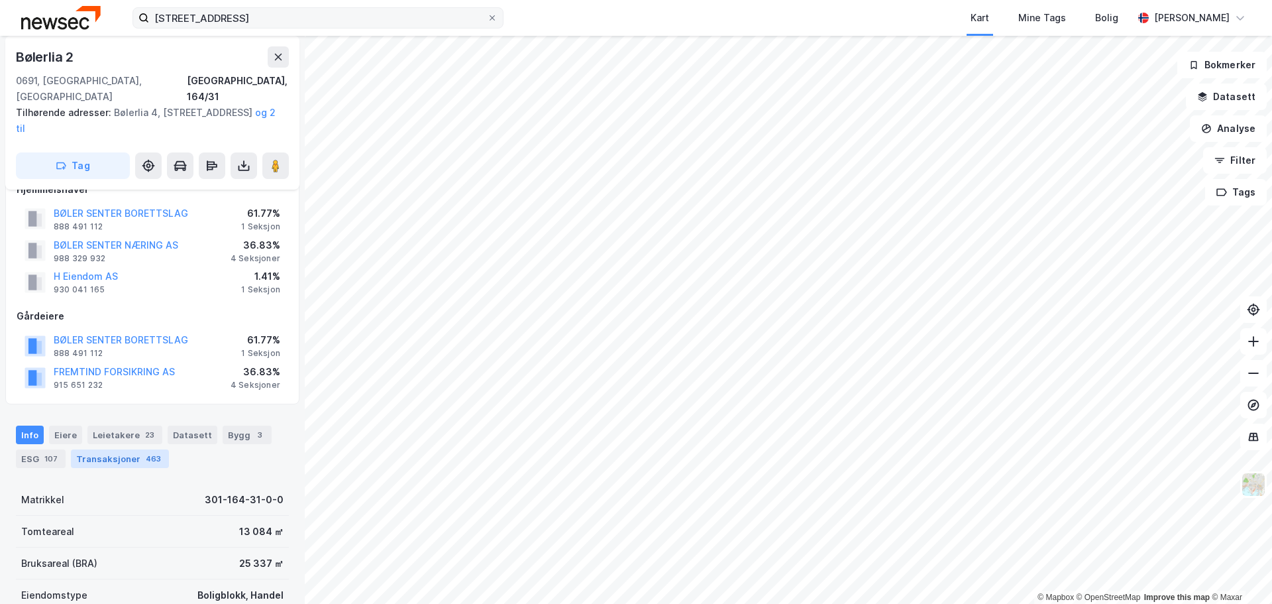
click at [117, 449] on div "Transaksjoner 463" at bounding box center [120, 458] width 98 height 19
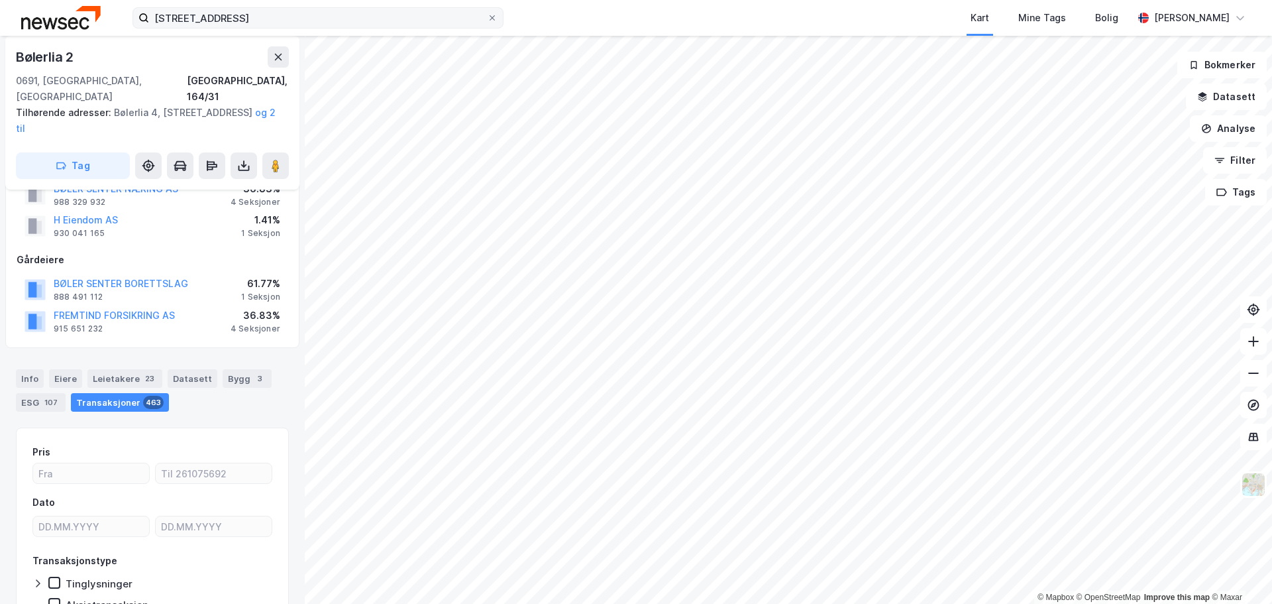
scroll to position [179, 0]
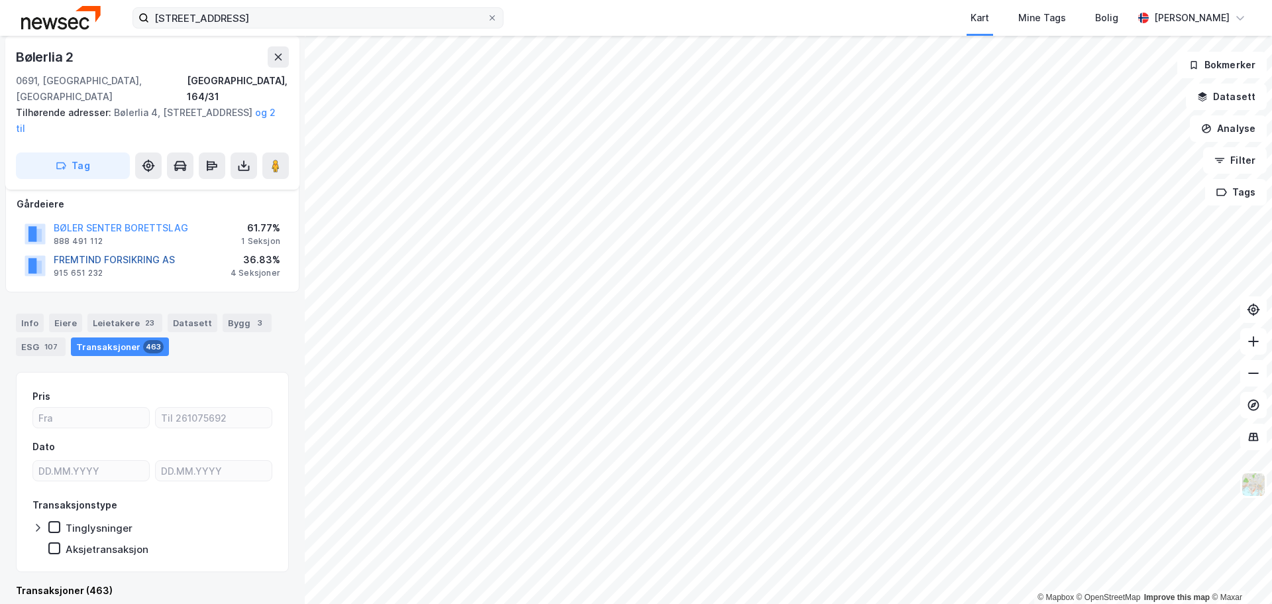
click at [0, 0] on button "FREMTIND FORSIKRING AS" at bounding box center [0, 0] width 0 height 0
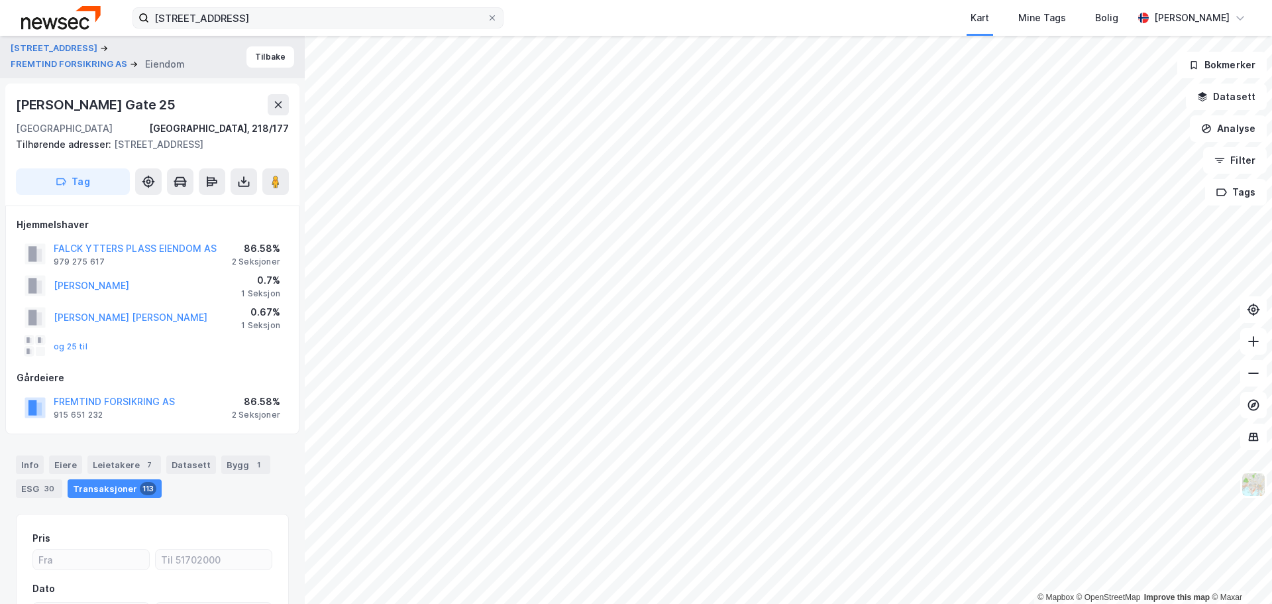
drag, startPoint x: 199, startPoint y: 107, endPoint x: 5, endPoint y: 111, distance: 194.2
click at [5, 111] on div "Sofiemyrveien 5 FREMTIND FORSIKRING AS Eiendom Tilbake Waldemar Thranes Gate 25…" at bounding box center [152, 320] width 305 height 568
copy div "Waldemar Thranes Gate 25"
click at [0, 0] on button "FREMTIND FORSIKRING AS" at bounding box center [0, 0] width 0 height 0
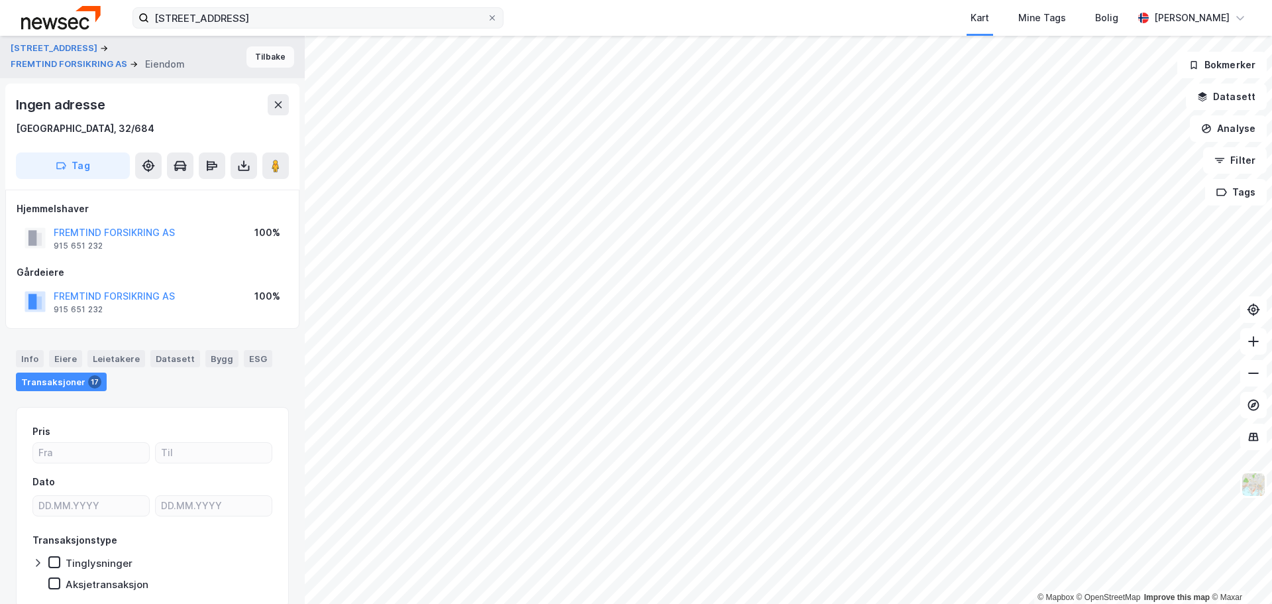
click at [270, 56] on button "Tilbake" at bounding box center [270, 56] width 48 height 21
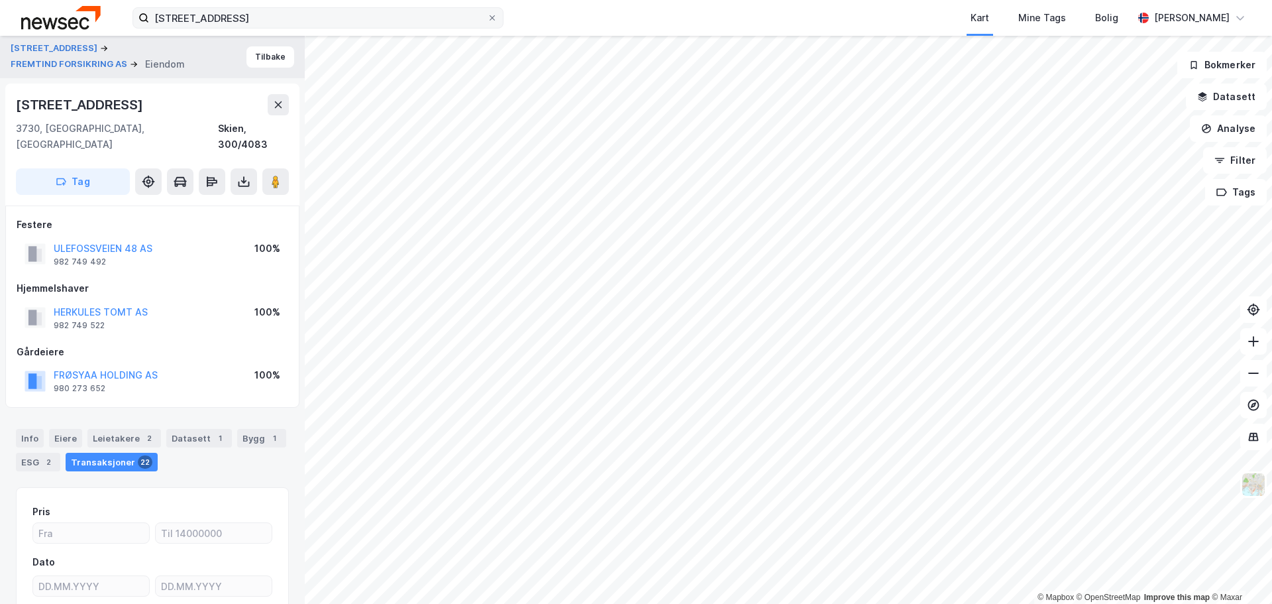
scroll to position [6, 0]
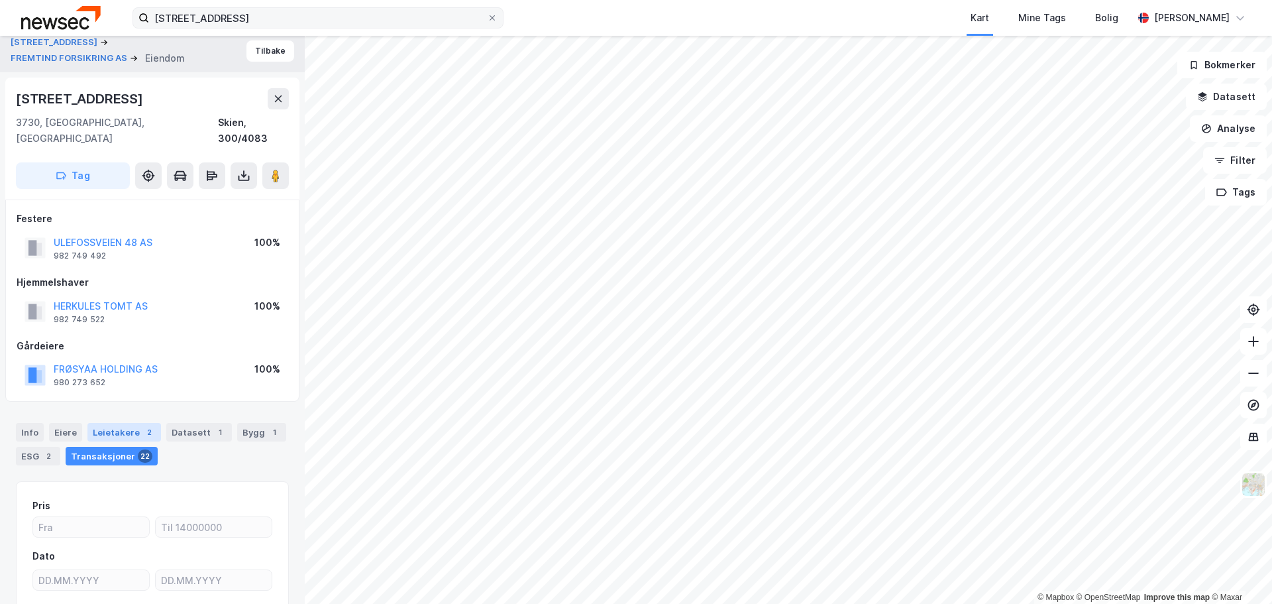
click at [125, 423] on div "Leietakere 2" at bounding box center [124, 432] width 74 height 19
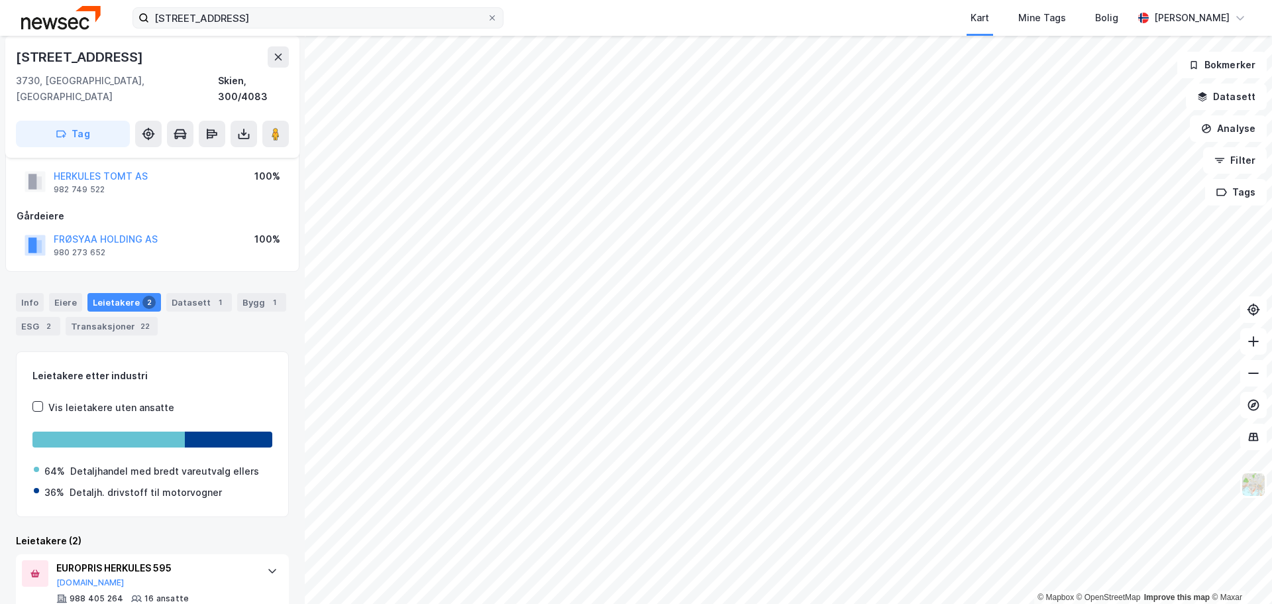
scroll to position [219, 0]
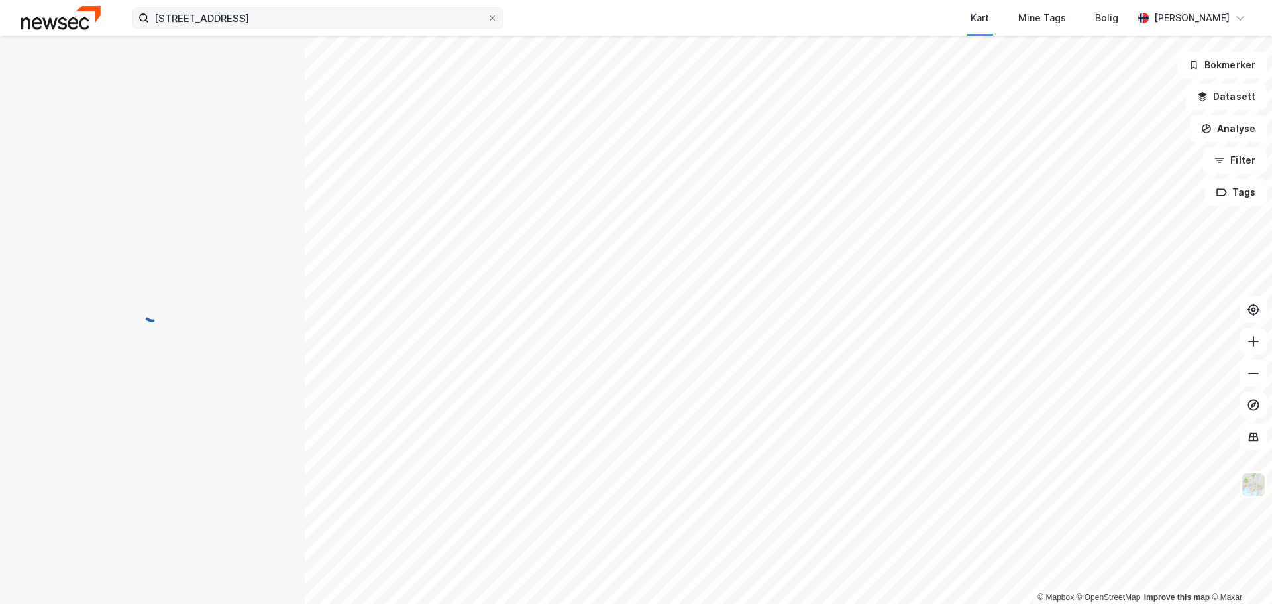
scroll to position [23, 0]
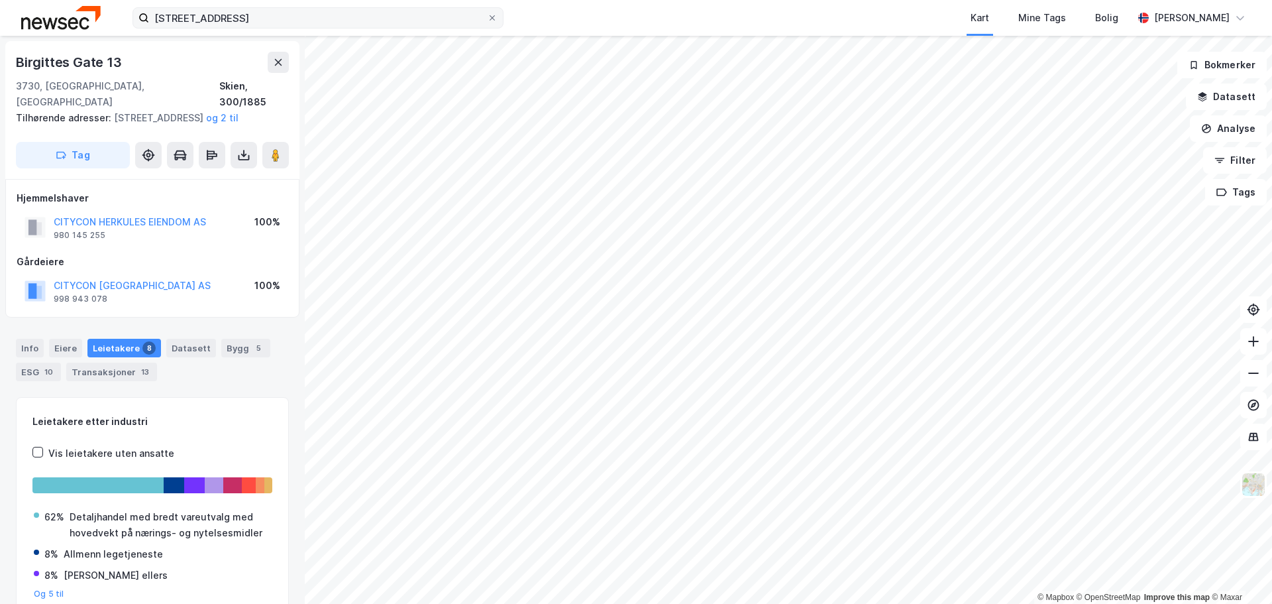
scroll to position [1, 0]
click at [298, 421] on div "© Mapbox © OpenStreetMap Improve this map © Maxar Birgittes Gate 13 3730, Skien…" at bounding box center [636, 320] width 1272 height 568
click at [492, 20] on icon at bounding box center [492, 18] width 8 height 8
click at [487, 20] on input "[STREET_ADDRESS]" at bounding box center [318, 18] width 338 height 20
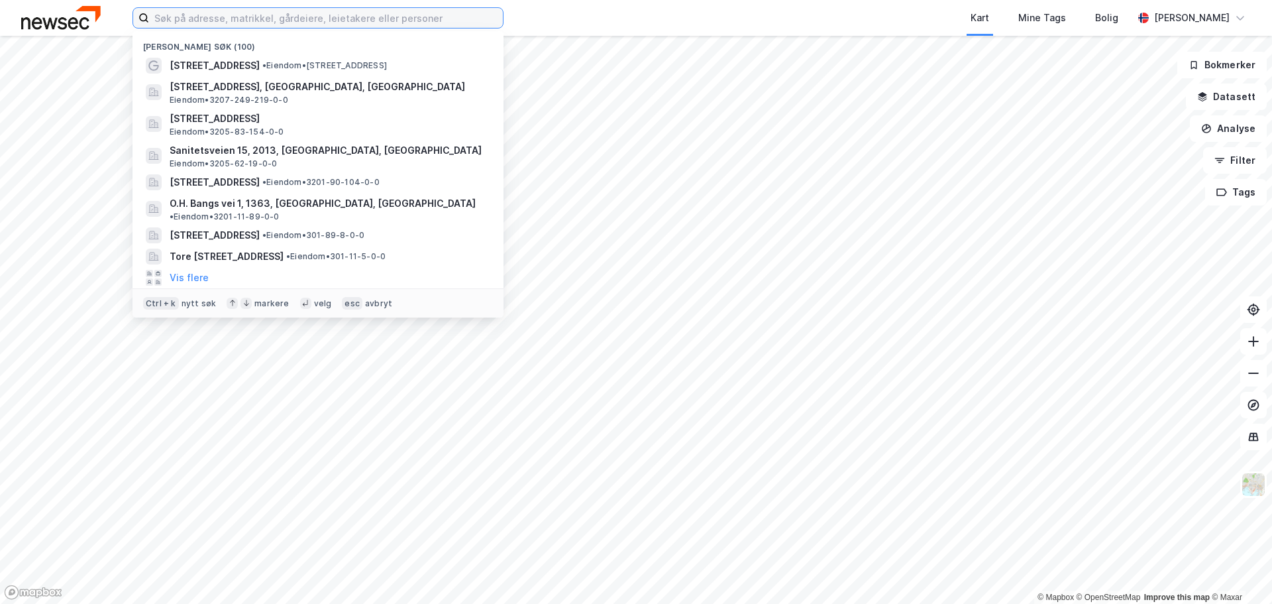
paste input "Holterveien 4F"
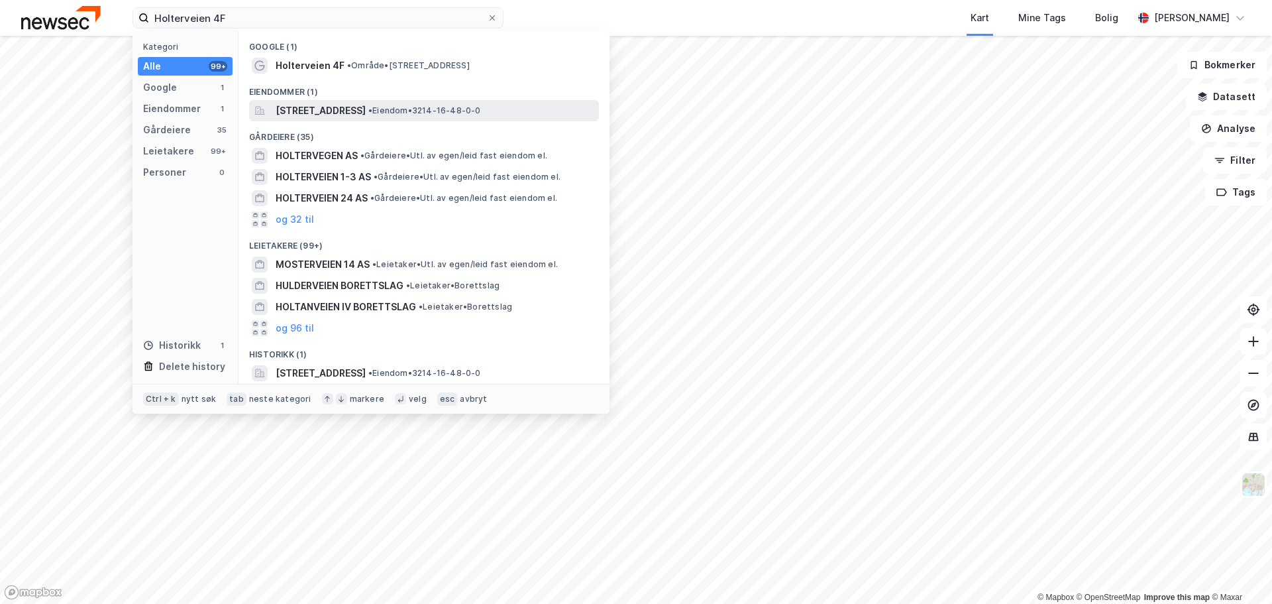
click at [366, 107] on span "Holterveien 4F, 1448, DRØBAK, FROGN" at bounding box center [321, 111] width 90 height 16
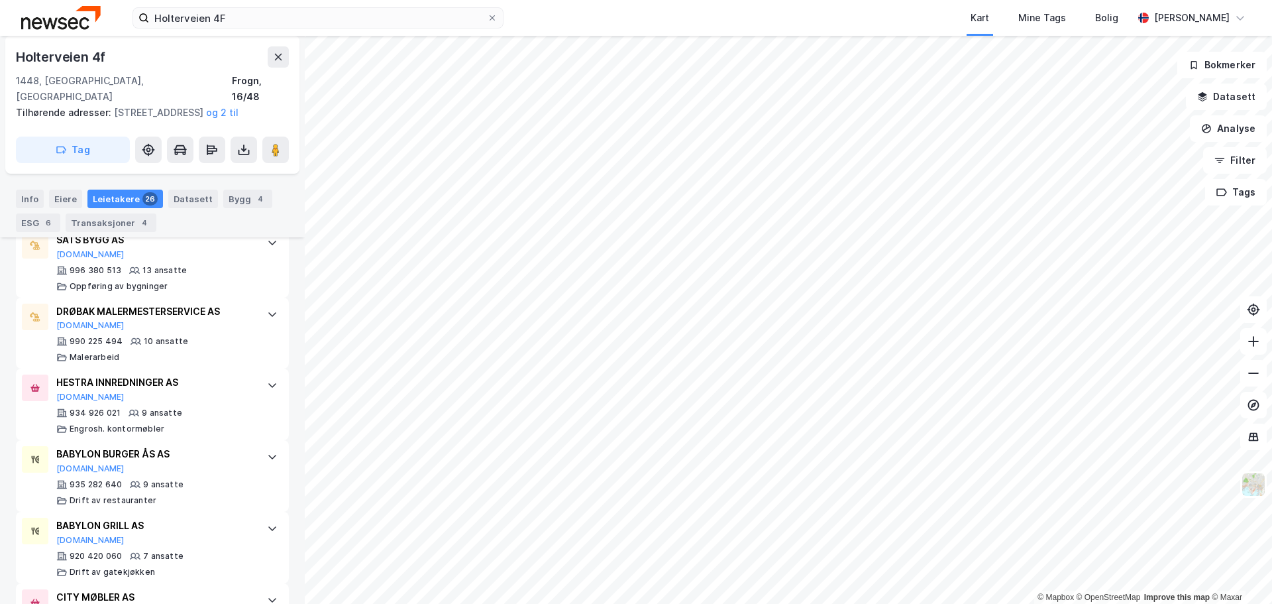
scroll to position [711, 0]
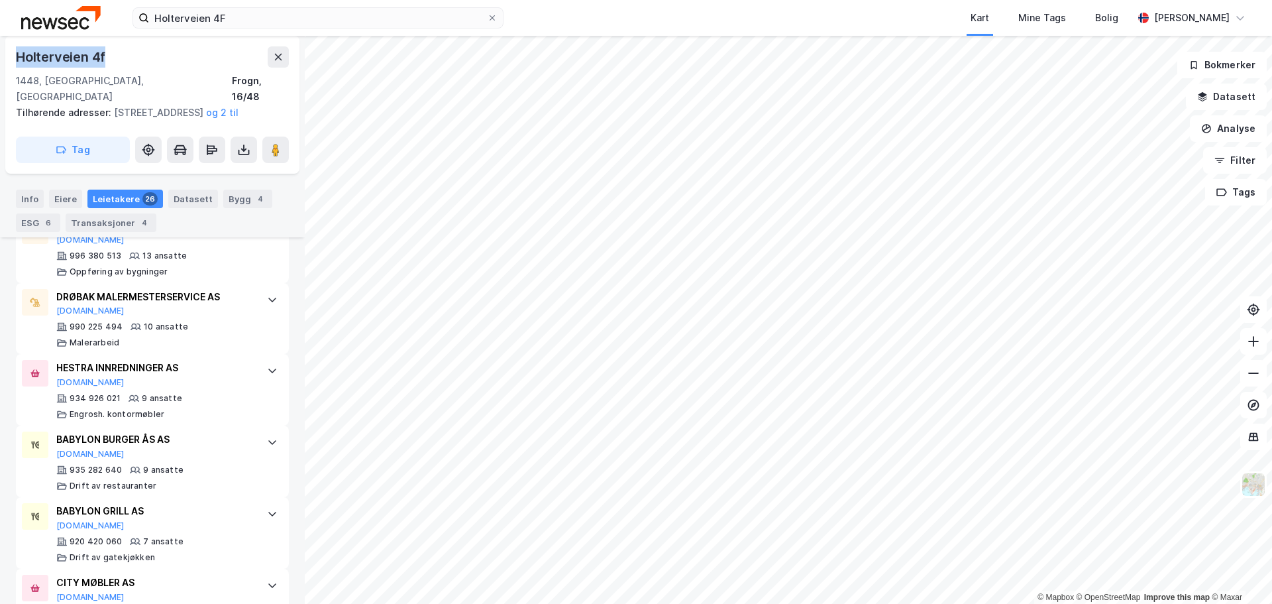
drag, startPoint x: 121, startPoint y: 55, endPoint x: 13, endPoint y: 58, distance: 107.4
click at [13, 58] on div "Holterveien 4f 1448, Drøbak, Akershus Frogn, 16/48 Tilhørende adresser: Oslovei…" at bounding box center [152, 105] width 294 height 138
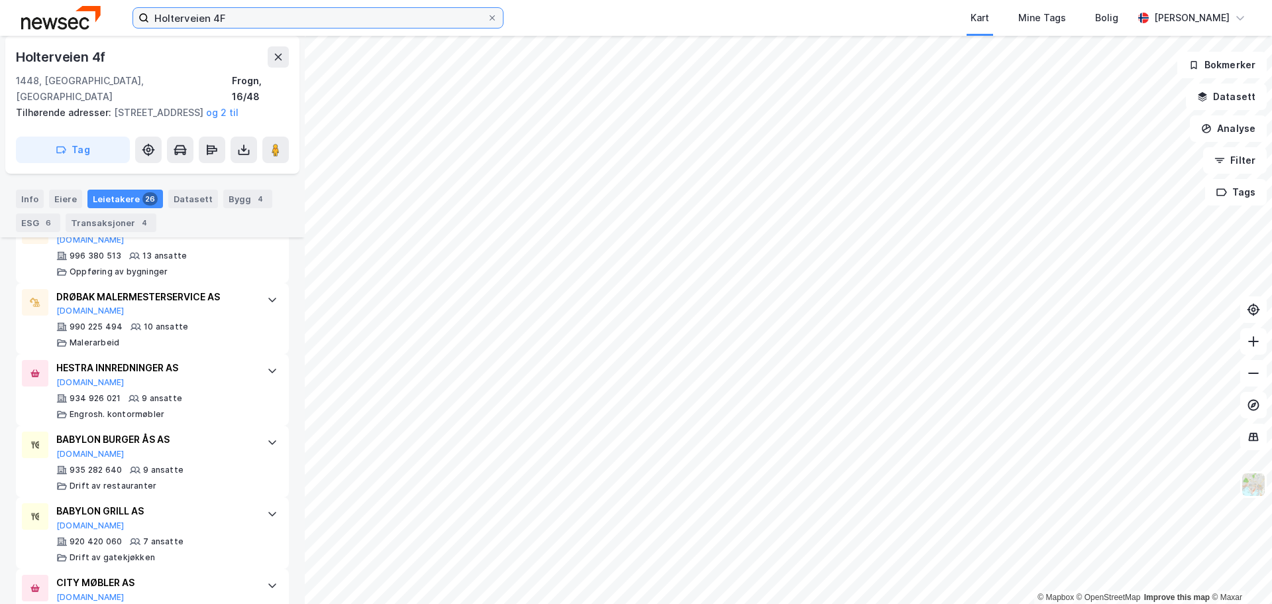
click at [274, 20] on input "Holterveien 4F" at bounding box center [318, 18] width 338 height 20
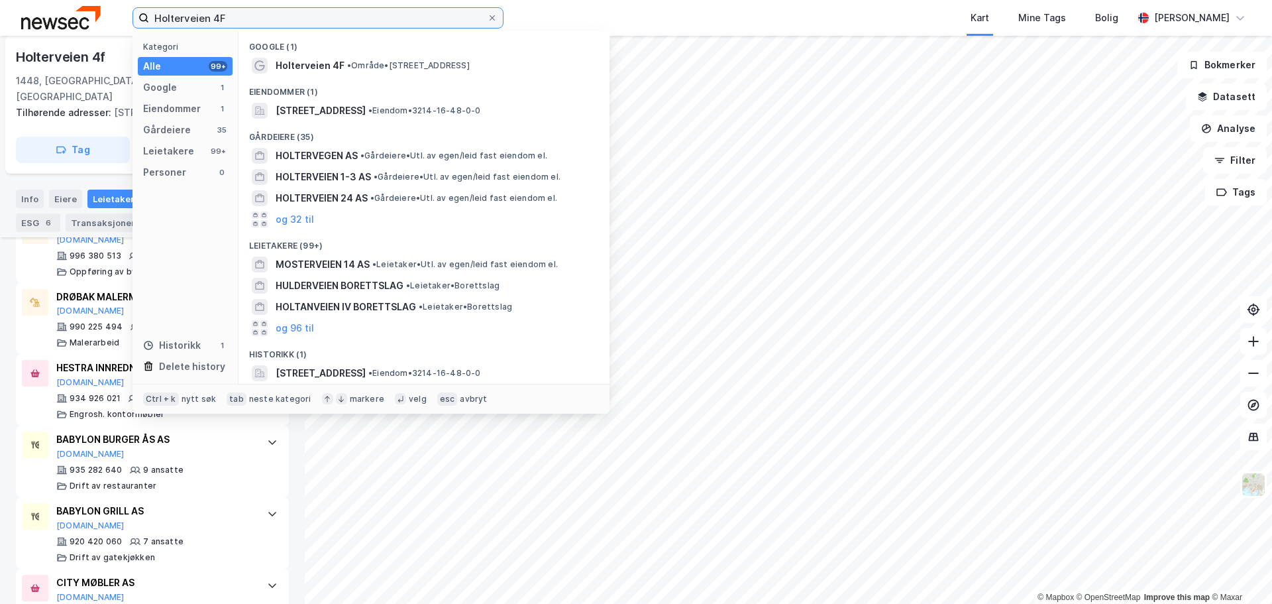
click at [274, 20] on input "Holterveien 4F" at bounding box center [318, 18] width 338 height 20
paste input "Kleverveien 2"
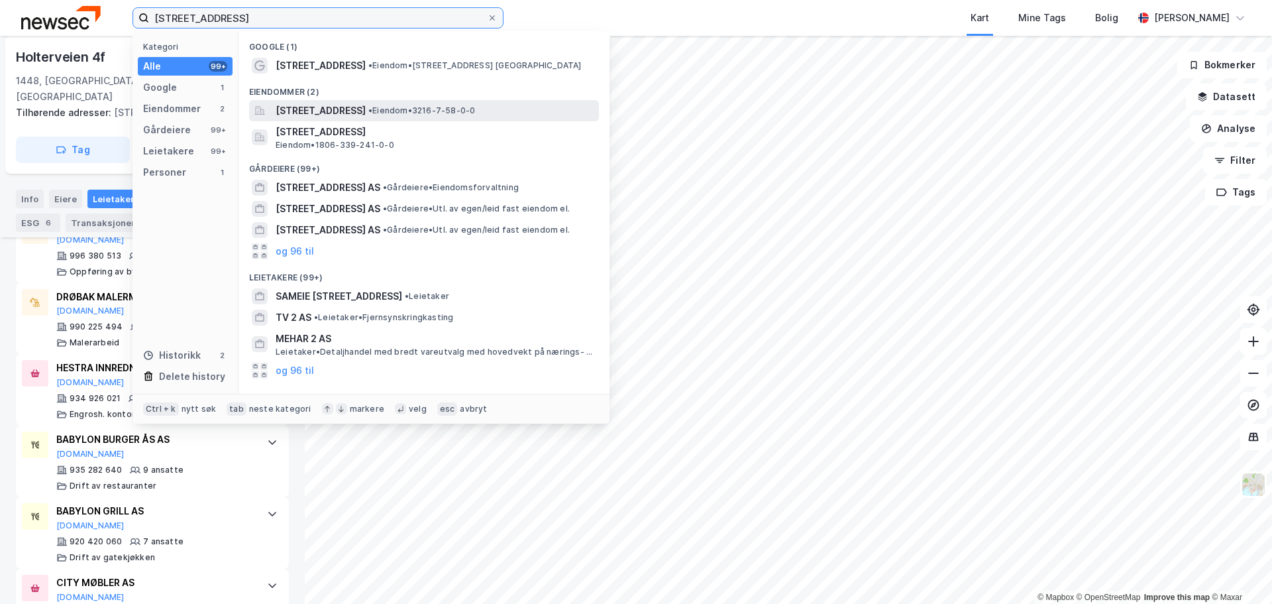
type input "Kleverveien 2"
click at [366, 107] on span "Kleverveien 2, 1543, VESTBY, VESTBY" at bounding box center [321, 111] width 90 height 16
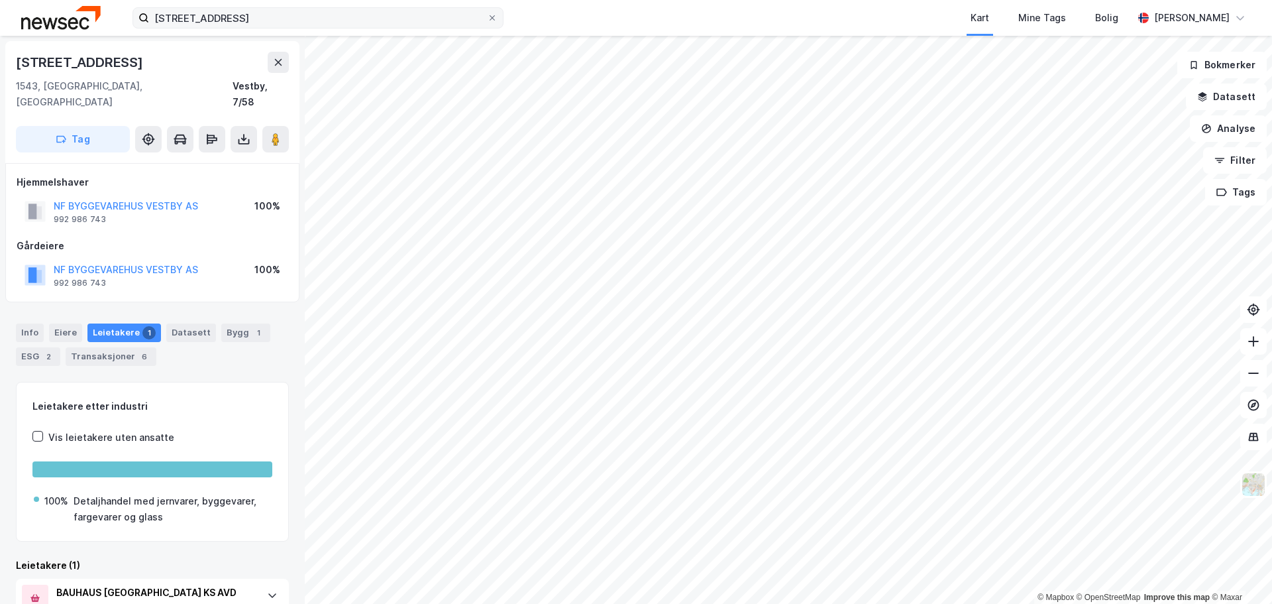
drag, startPoint x: 492, startPoint y: 18, endPoint x: 445, endPoint y: 17, distance: 47.0
click at [492, 18] on icon at bounding box center [492, 17] width 5 height 5
click at [487, 18] on input "Kleverveien 2" at bounding box center [318, 18] width 338 height 20
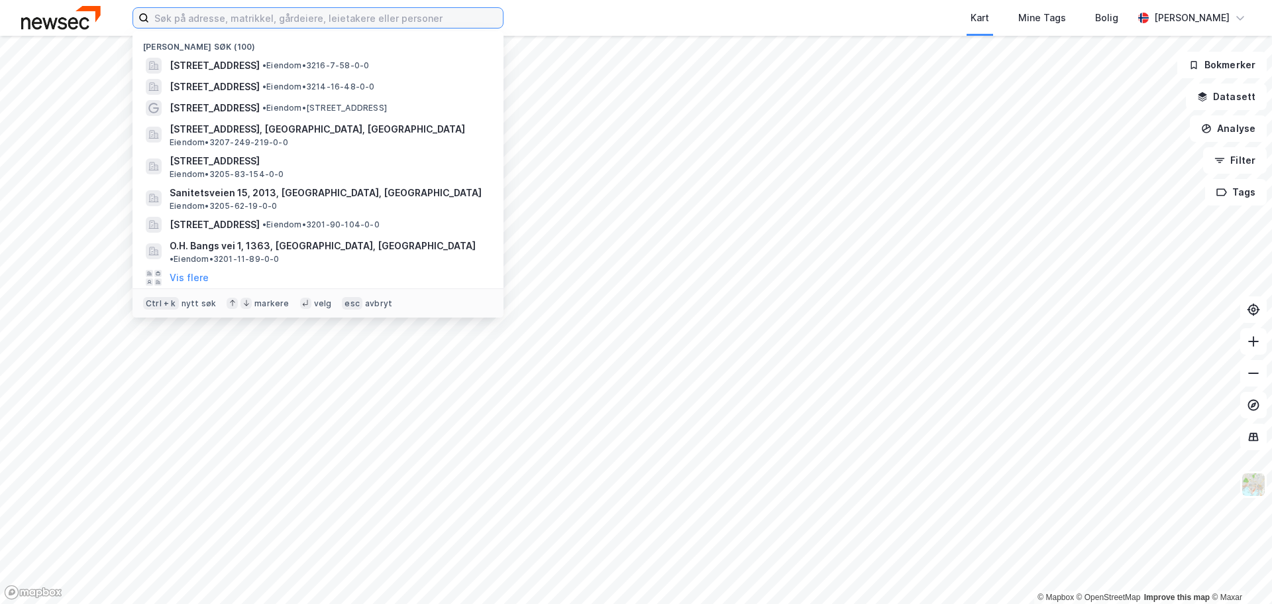
click at [278, 19] on input at bounding box center [326, 18] width 354 height 20
paste input "Landskaugveien 2"
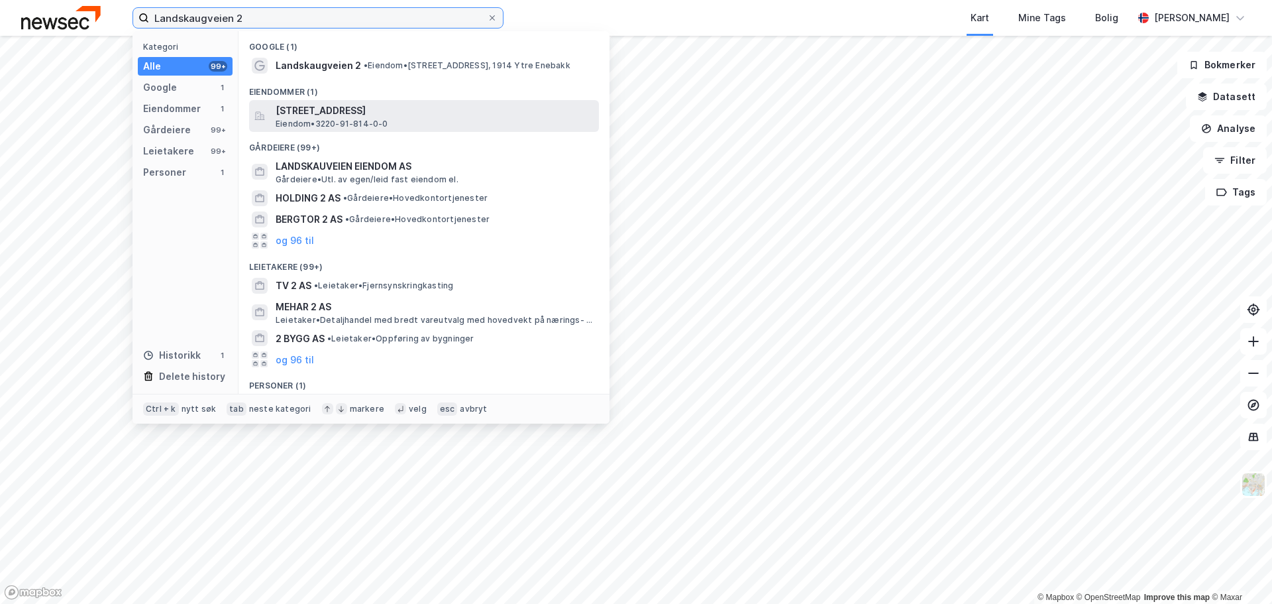
type input "Landskaugveien 2"
click at [372, 119] on span "Eiendom • 3220-91-814-0-0" at bounding box center [332, 124] width 113 height 11
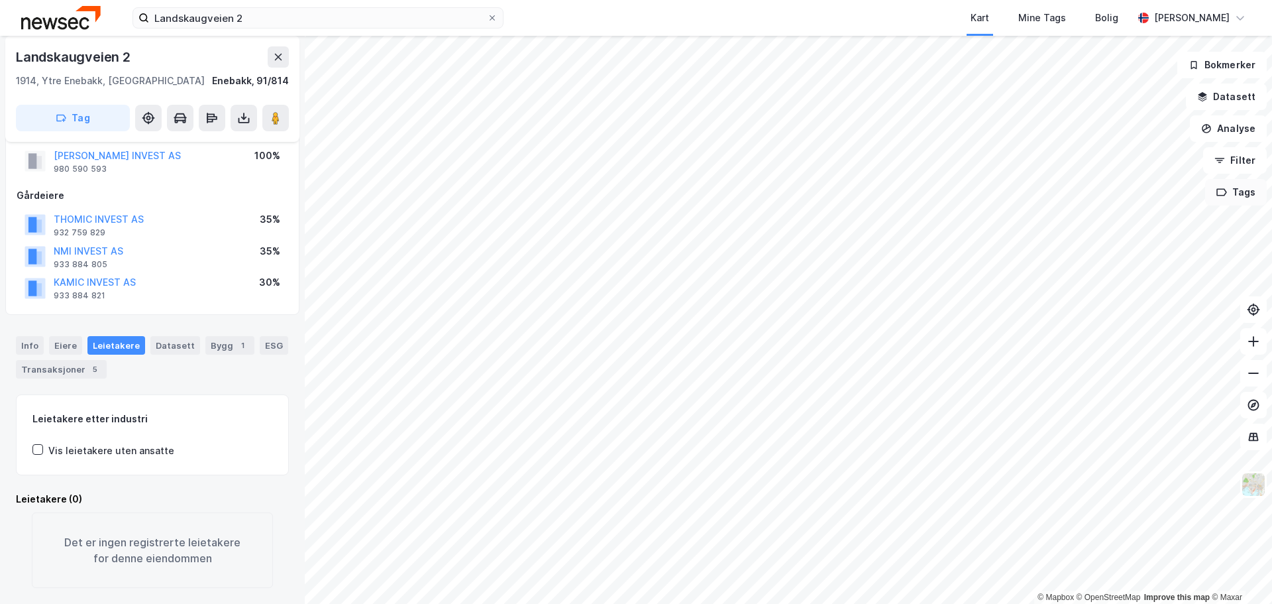
scroll to position [50, 0]
click at [493, 17] on icon at bounding box center [492, 18] width 8 height 8
click at [487, 17] on input "Landskaugveien 2" at bounding box center [318, 18] width 338 height 20
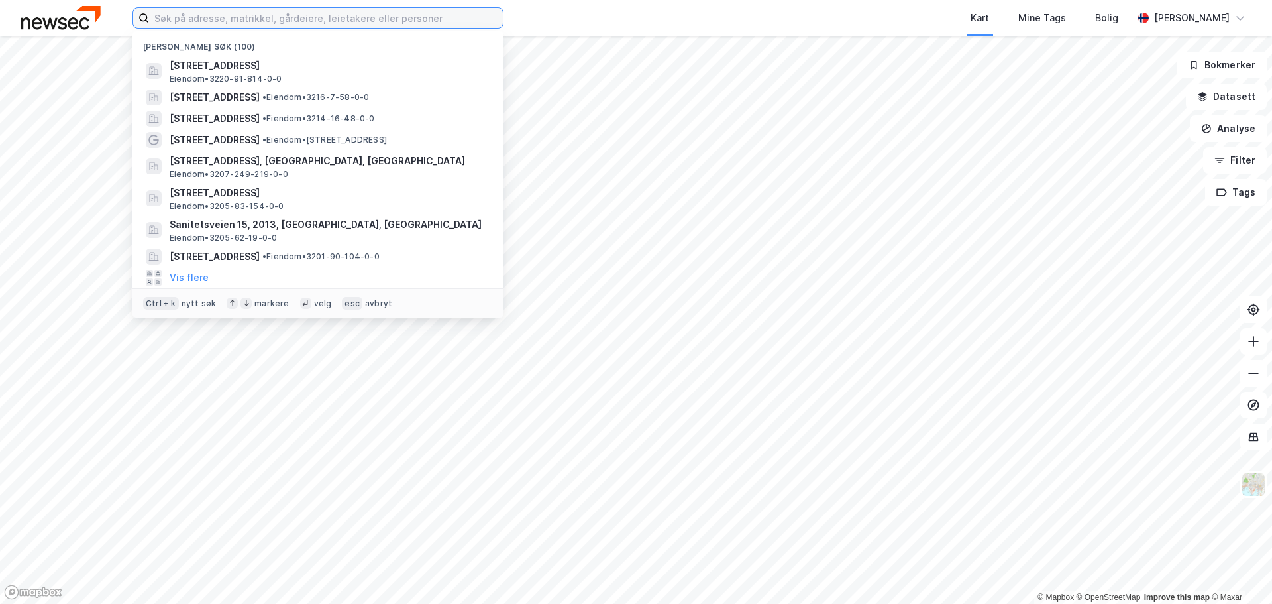
paste input "Bjørkeveien 22"
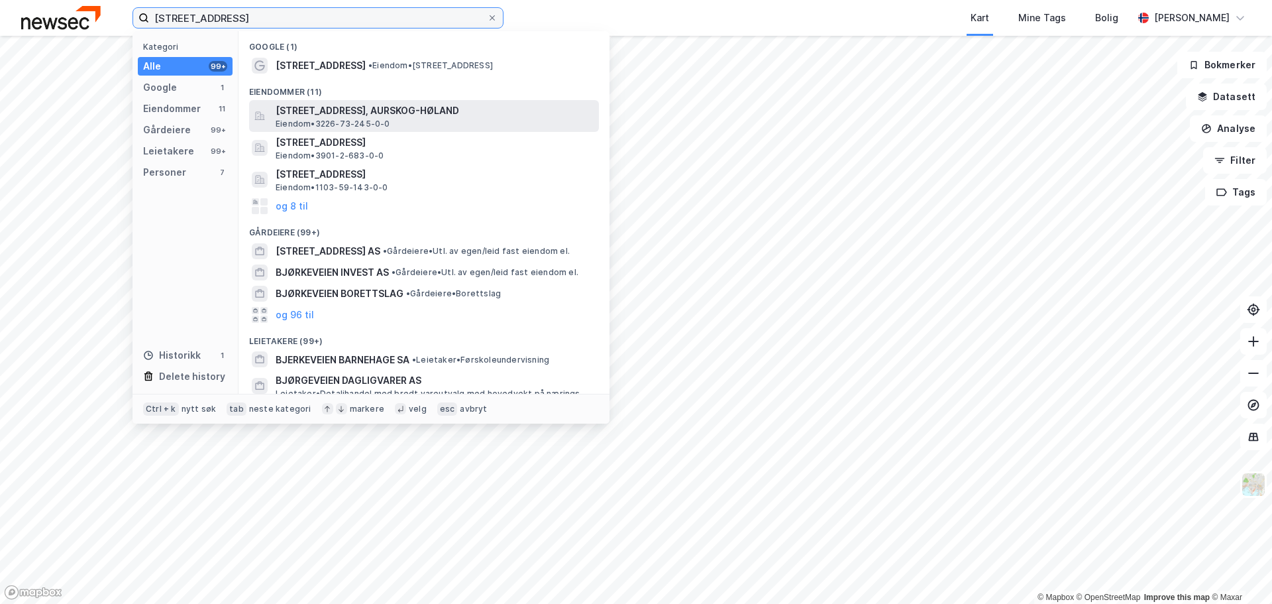
type input "Bjørkeveien 22"
click at [415, 113] on span "Bjørkeveien 22, 1940, BJØRKELANGEN, AURSKOG-HØLAND" at bounding box center [435, 111] width 318 height 16
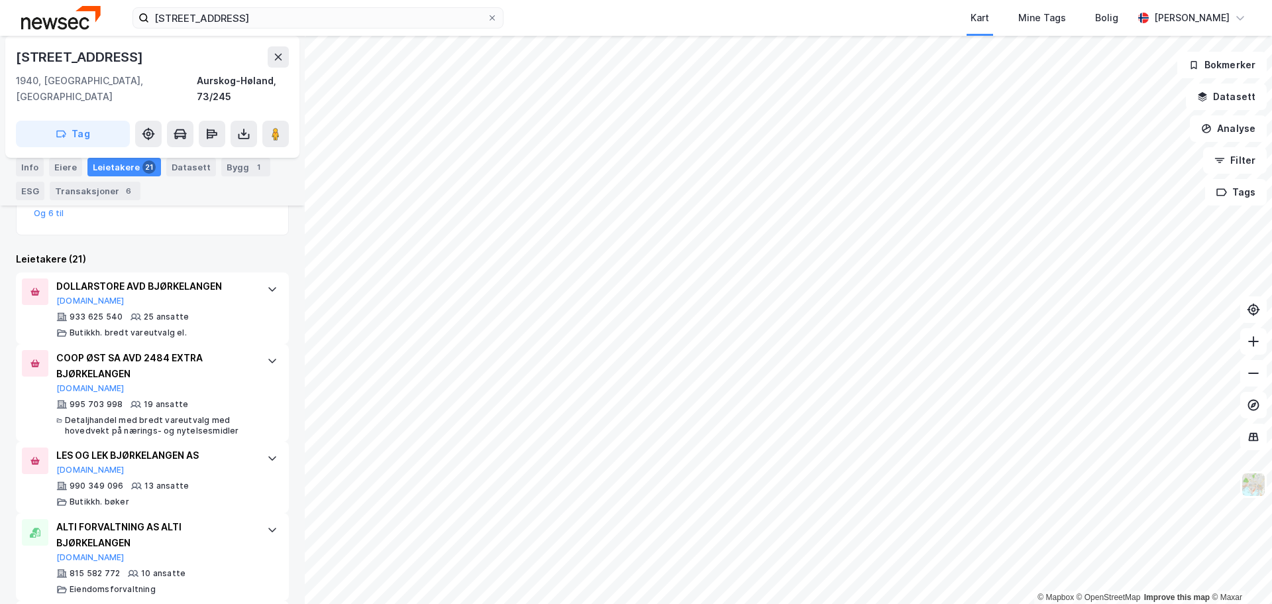
scroll to position [163, 0]
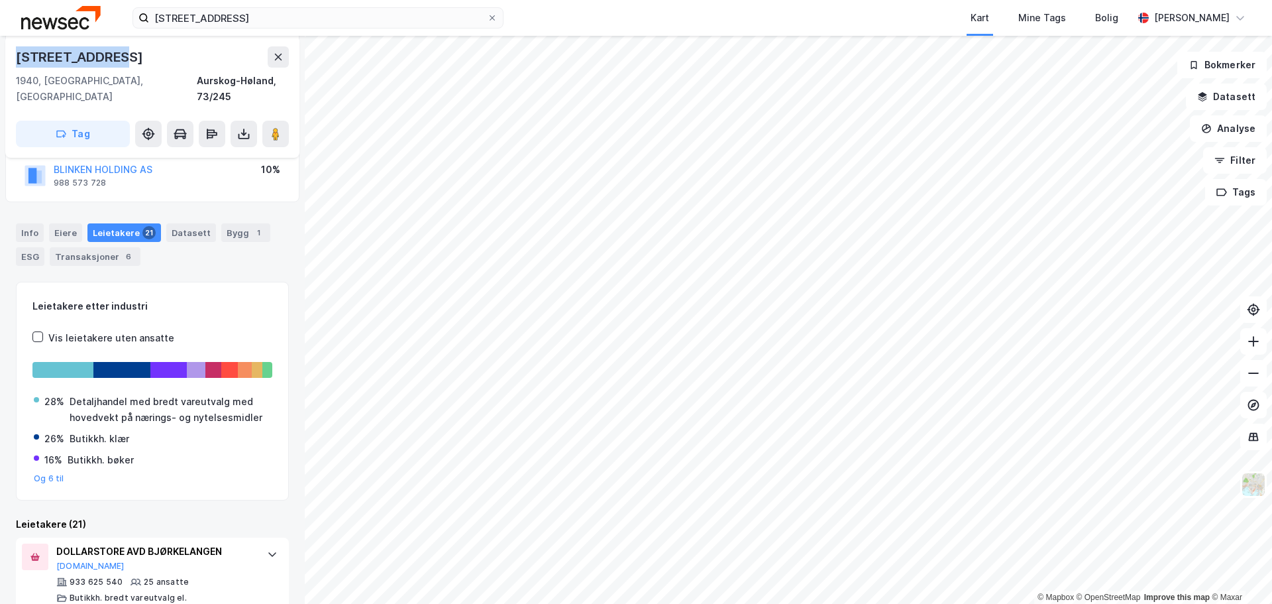
drag, startPoint x: 109, startPoint y: 57, endPoint x: 16, endPoint y: 62, distance: 92.9
click at [16, 62] on div "Bjørkeveien 22" at bounding box center [81, 56] width 130 height 21
copy div "Bjørkeveien 22"
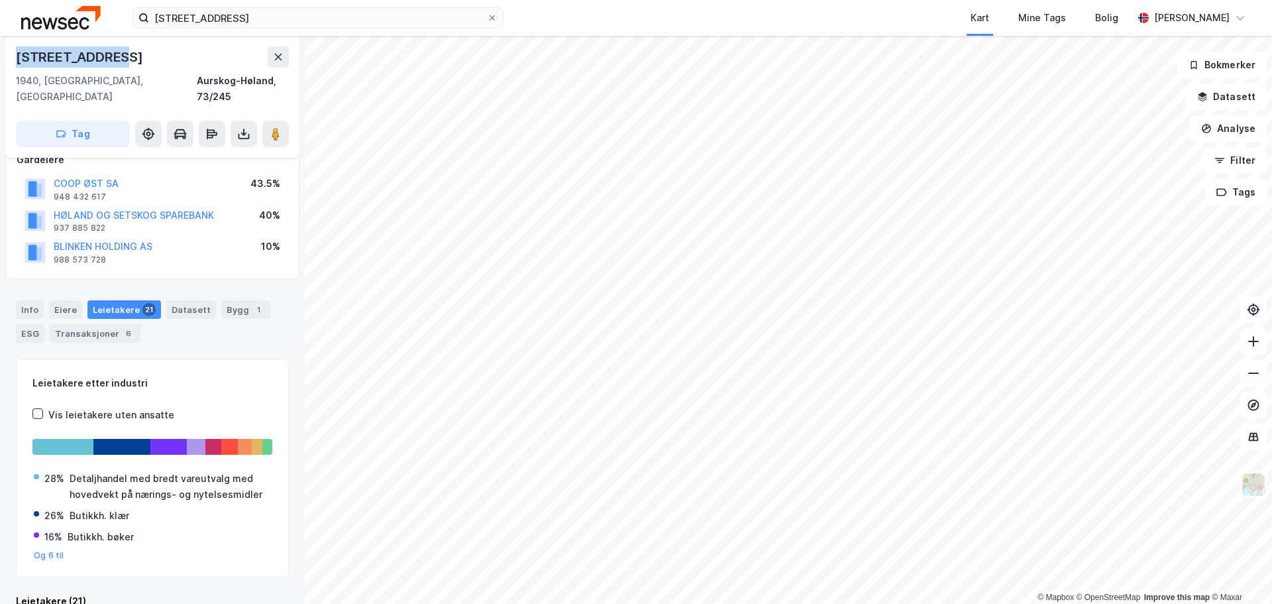
scroll to position [0, 0]
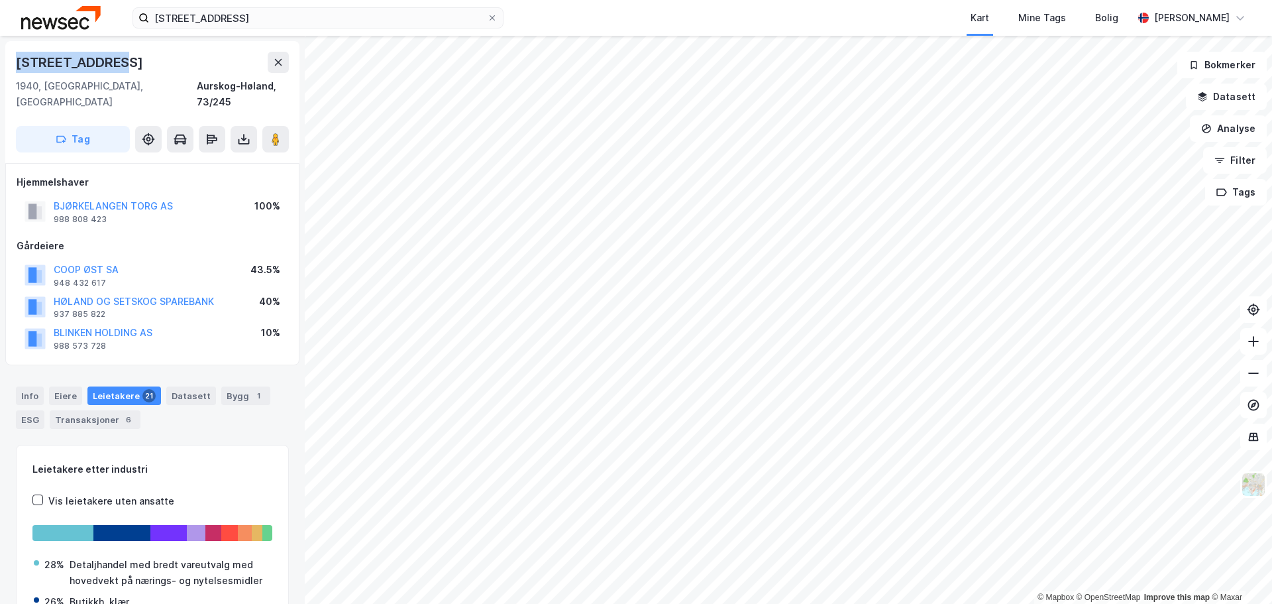
scroll to position [3, 0]
drag, startPoint x: 168, startPoint y: 319, endPoint x: 49, endPoint y: 316, distance: 118.6
click at [49, 322] on div "BLINKEN HOLDING AS 988 573 728 10%" at bounding box center [153, 338] width 272 height 32
copy button "BLINKEN HOLDING AS"
click at [178, 325] on div "BLINKEN HOLDING AS 988 573 728 10%" at bounding box center [153, 338] width 272 height 32
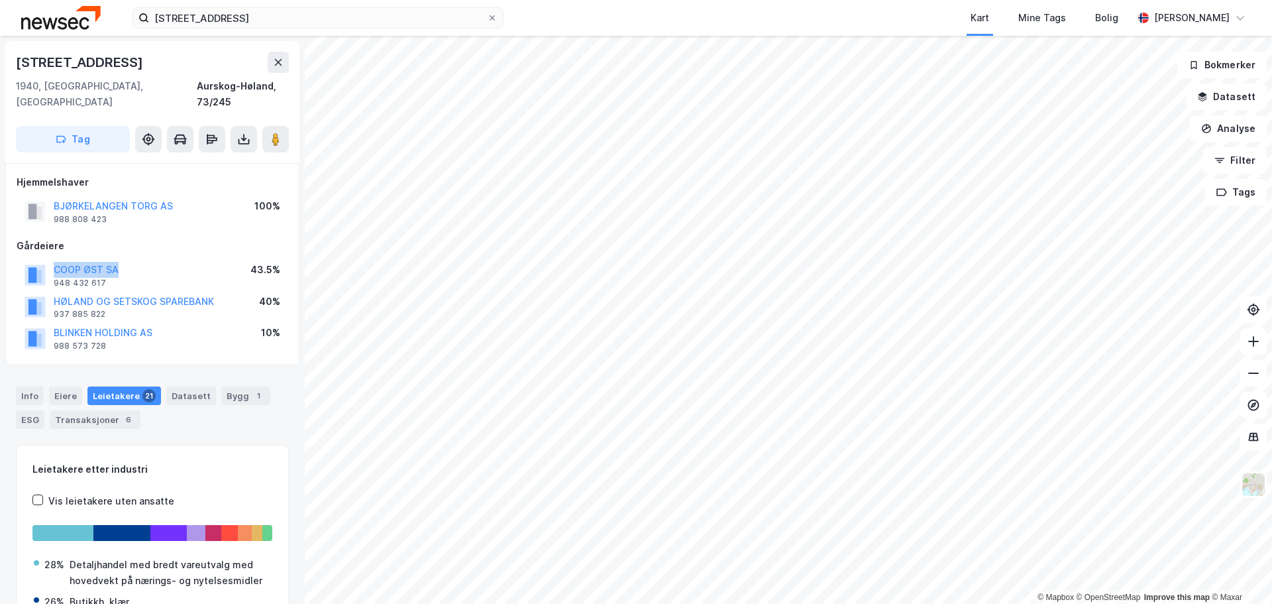
drag, startPoint x: 146, startPoint y: 250, endPoint x: 52, endPoint y: 250, distance: 94.1
click at [52, 259] on div "COOP ØST SA 948 432 617 43.5%" at bounding box center [153, 275] width 272 height 32
copy button "COOP ØST SA"
click at [332, 18] on input "Bjørkeveien 22" at bounding box center [318, 18] width 338 height 20
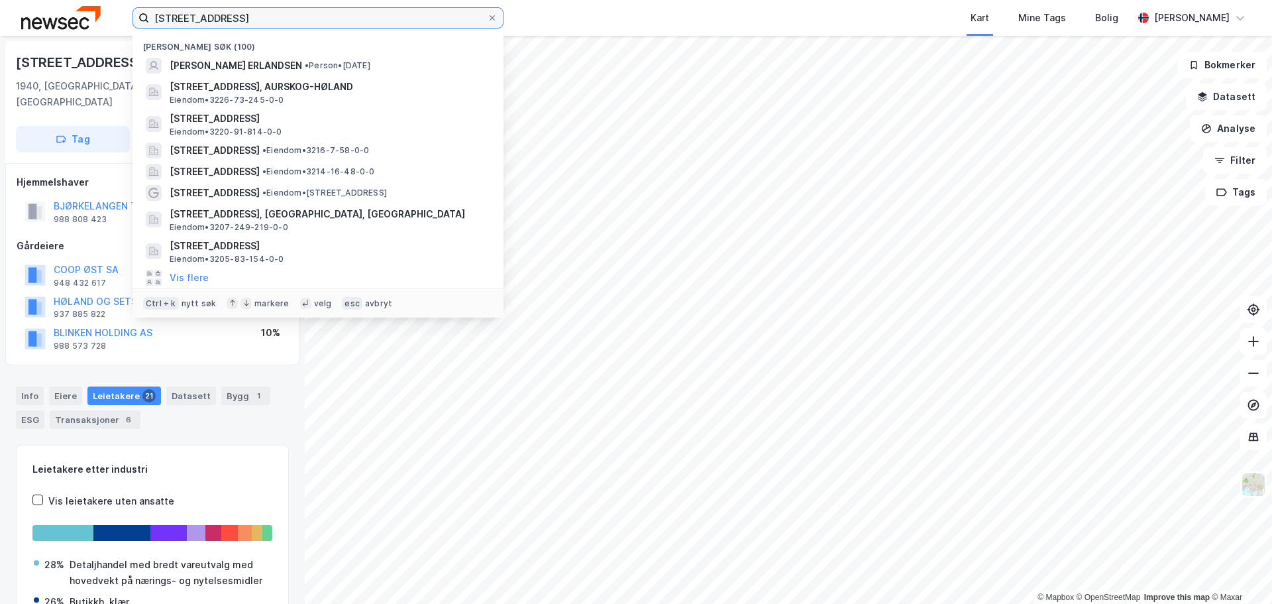
click at [332, 18] on input "Bjørkeveien 22" at bounding box center [318, 18] width 338 height 20
drag, startPoint x: 493, startPoint y: 15, endPoint x: 457, endPoint y: 24, distance: 37.0
click at [493, 15] on icon at bounding box center [492, 18] width 8 height 8
click at [487, 15] on input "Bjørkeveien 22" at bounding box center [318, 18] width 338 height 20
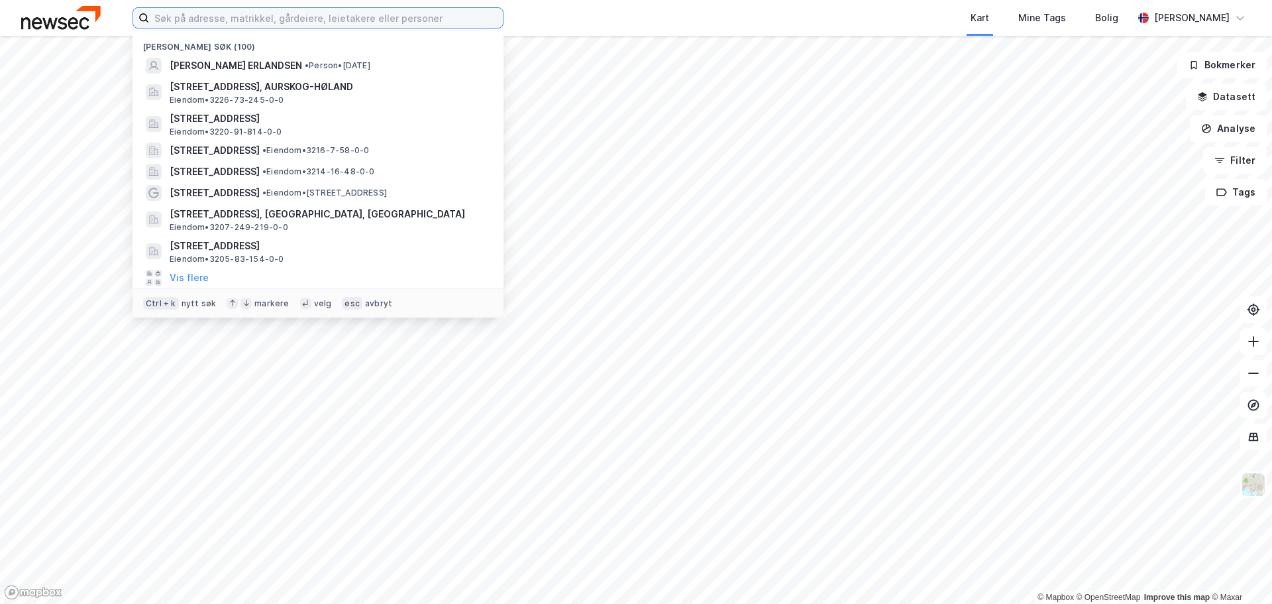
paste input "Rådhusgata 11A"
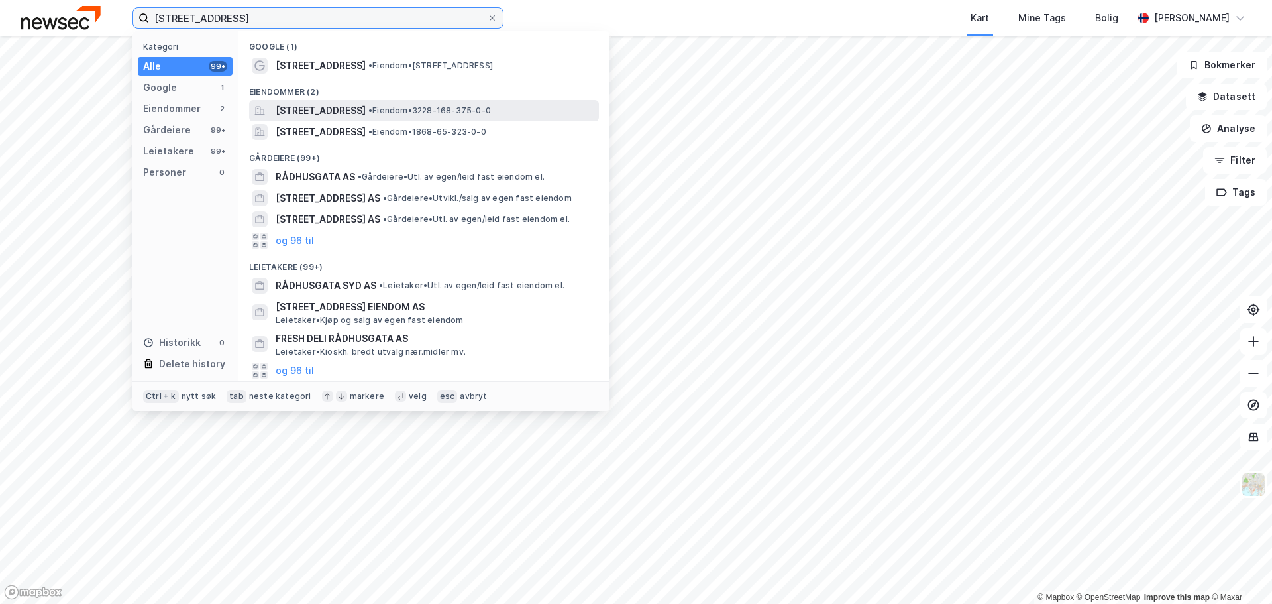
type input "Rådhusgata 11A"
click at [366, 107] on span "Rådhusgata 11A, 2150, ÅRNES, NES" at bounding box center [321, 111] width 90 height 16
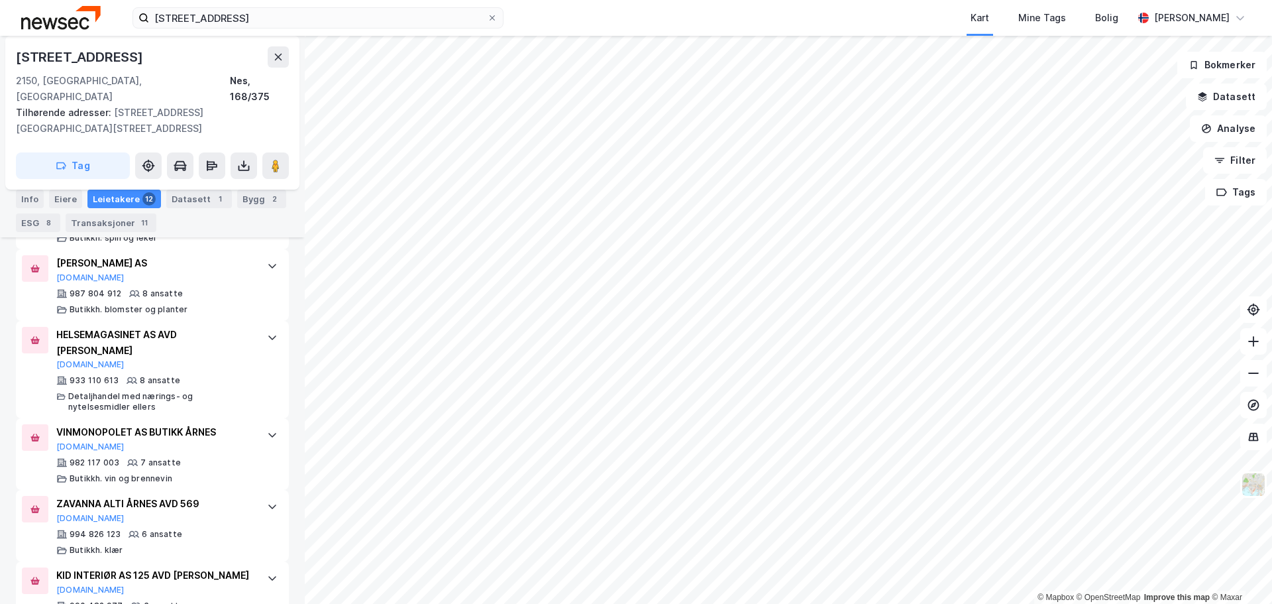
scroll to position [961, 0]
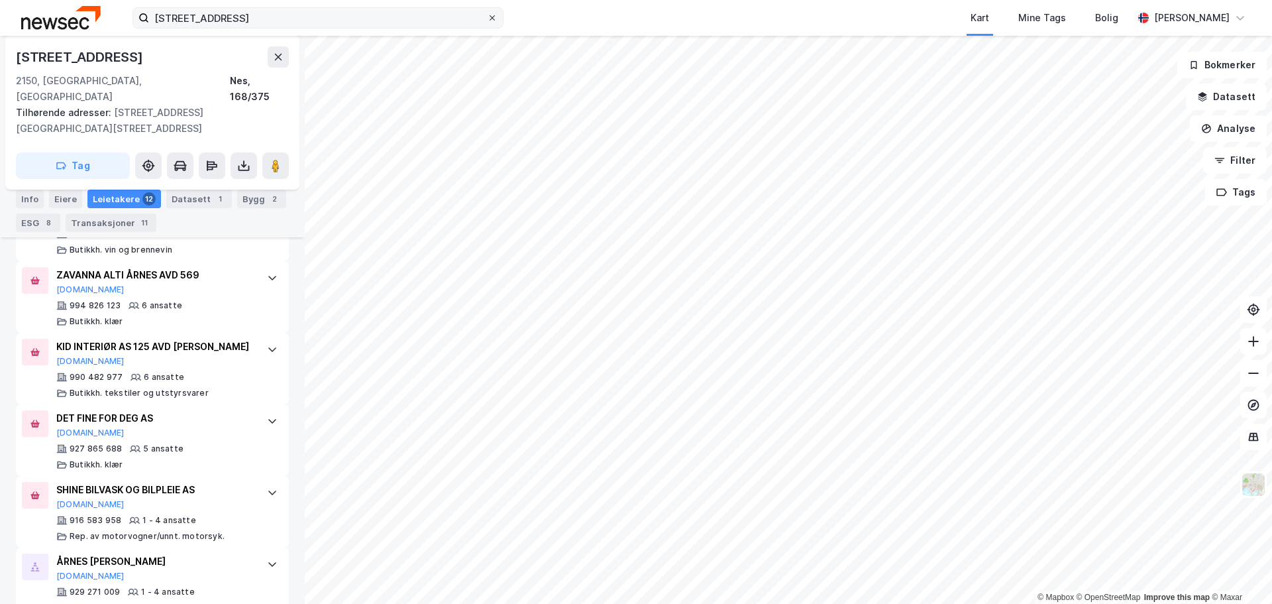
click at [494, 18] on icon at bounding box center [492, 18] width 8 height 8
click at [487, 18] on input "Rådhusgata 11A" at bounding box center [318, 18] width 338 height 20
paste input "Pettersvollen 3"
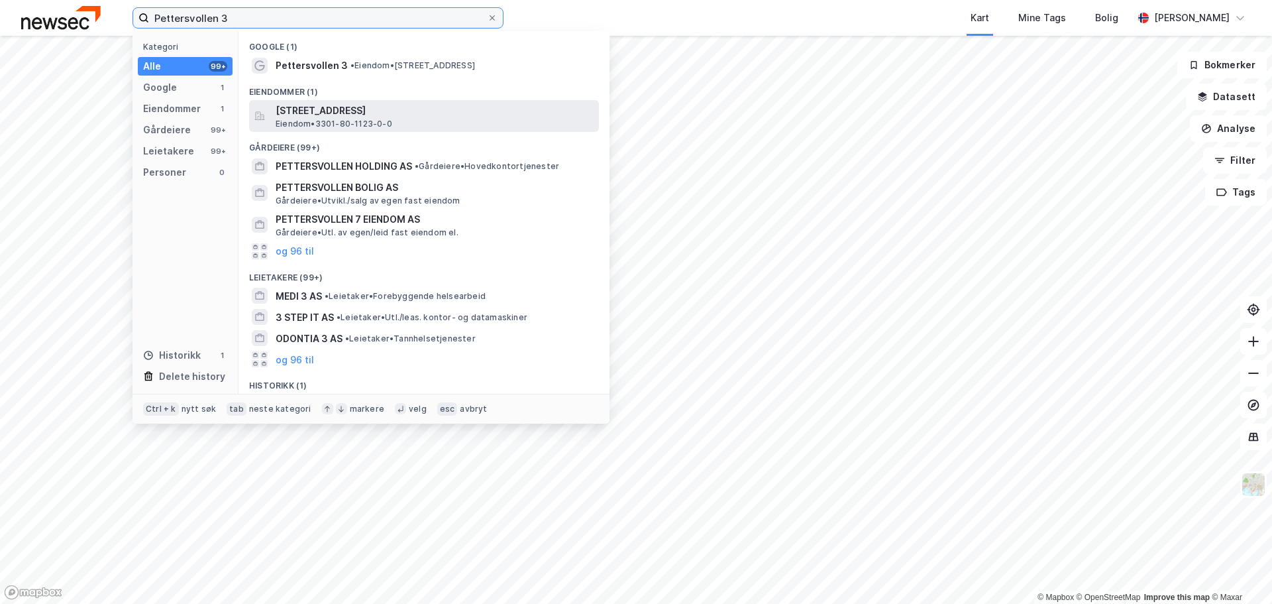
type input "Pettersvollen 3"
click at [415, 111] on span "Pettersvollen 3, 3032, DRAMMEN, DRAMMEN" at bounding box center [435, 111] width 318 height 16
